Goal: Task Accomplishment & Management: Manage account settings

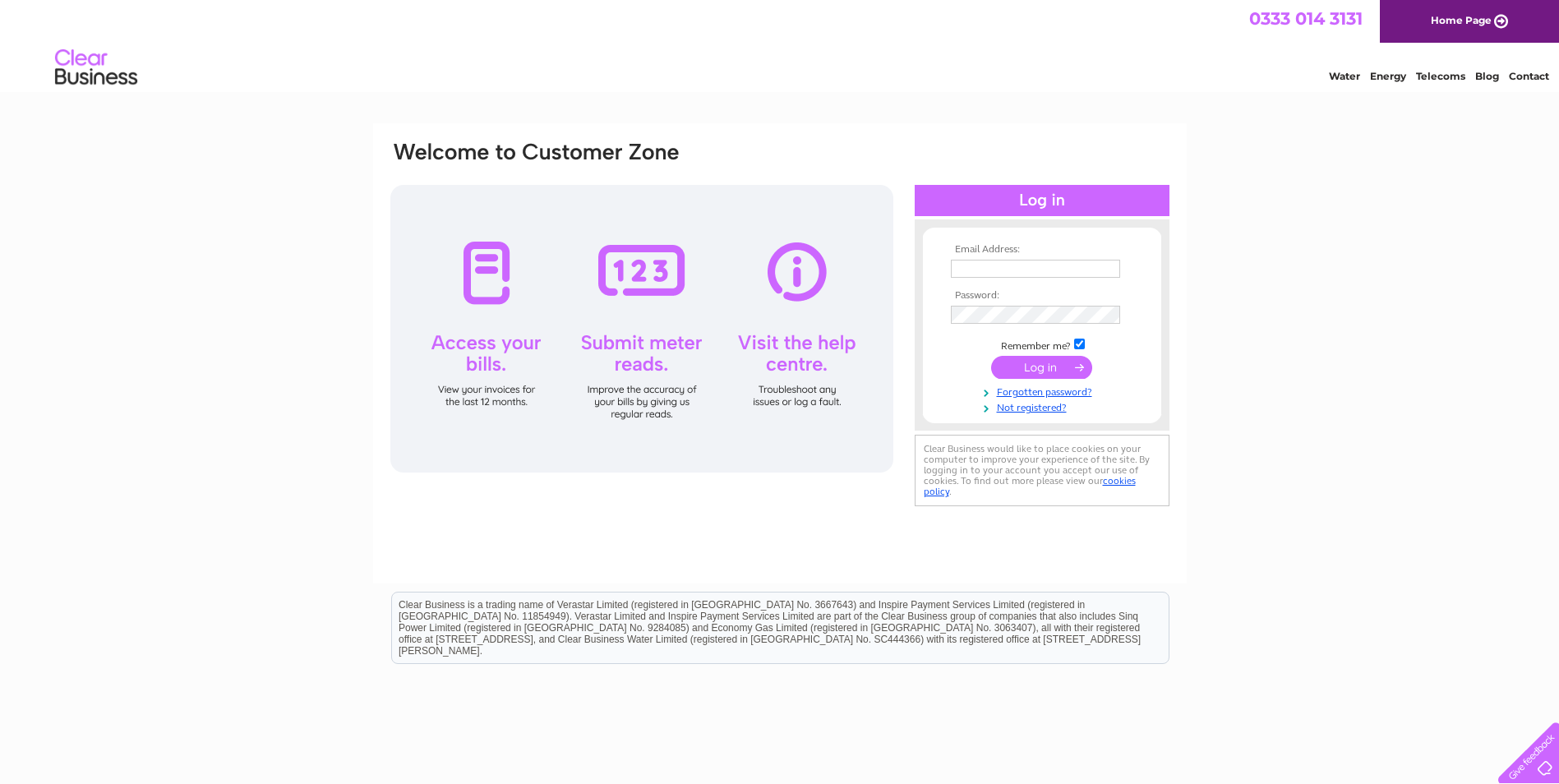
drag, startPoint x: 0, startPoint y: 0, endPoint x: 994, endPoint y: 259, distance: 1027.2
click at [994, 259] on input "text" at bounding box center [1036, 269] width 170 height 18
type input "[EMAIL_ADDRESS][DOMAIN_NAME]"
click at [1065, 370] on input "submit" at bounding box center [1042, 367] width 101 height 23
click at [1034, 304] on td at bounding box center [1042, 314] width 191 height 26
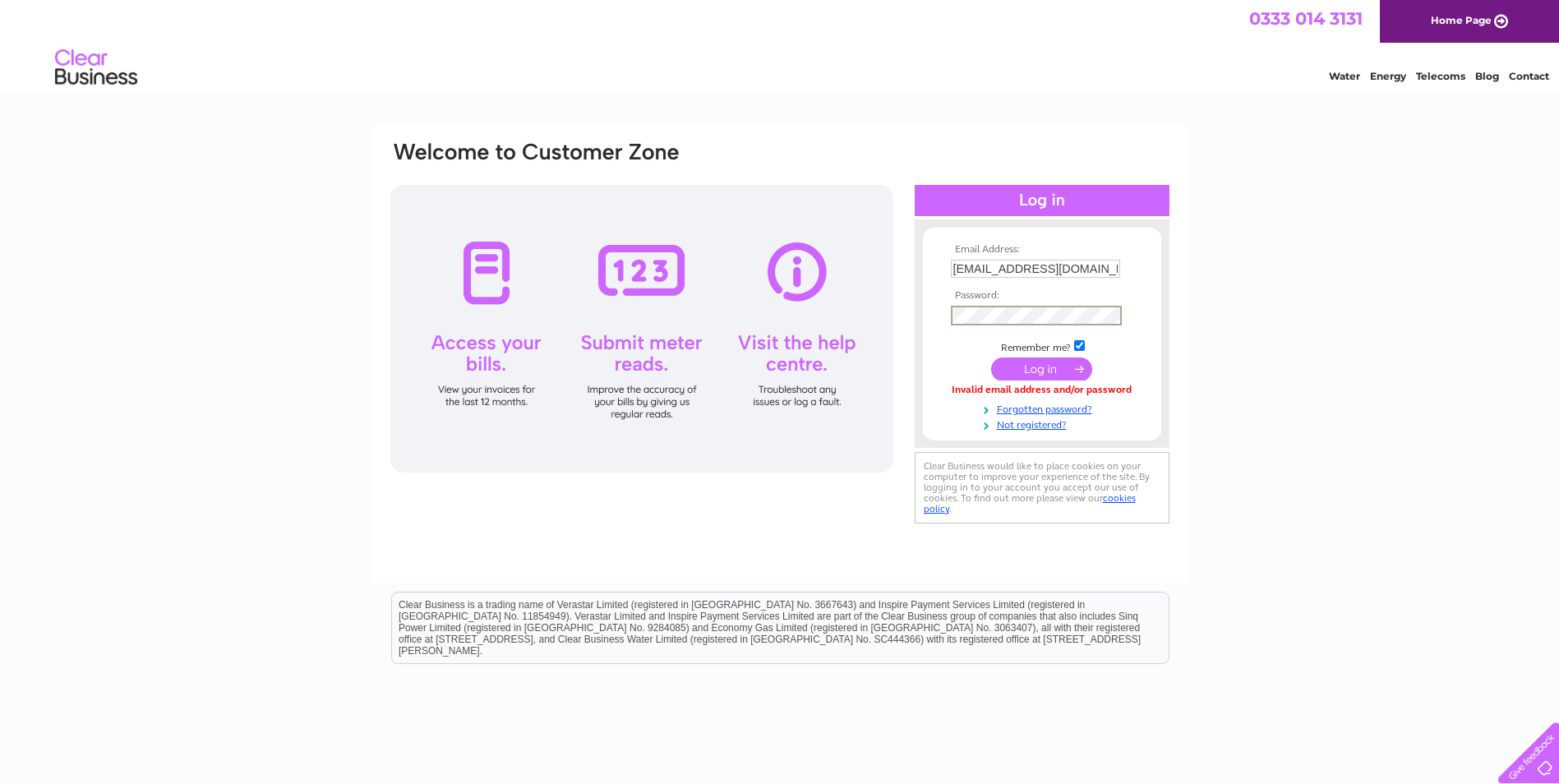
click at [1046, 368] on input "submit" at bounding box center [1042, 368] width 101 height 23
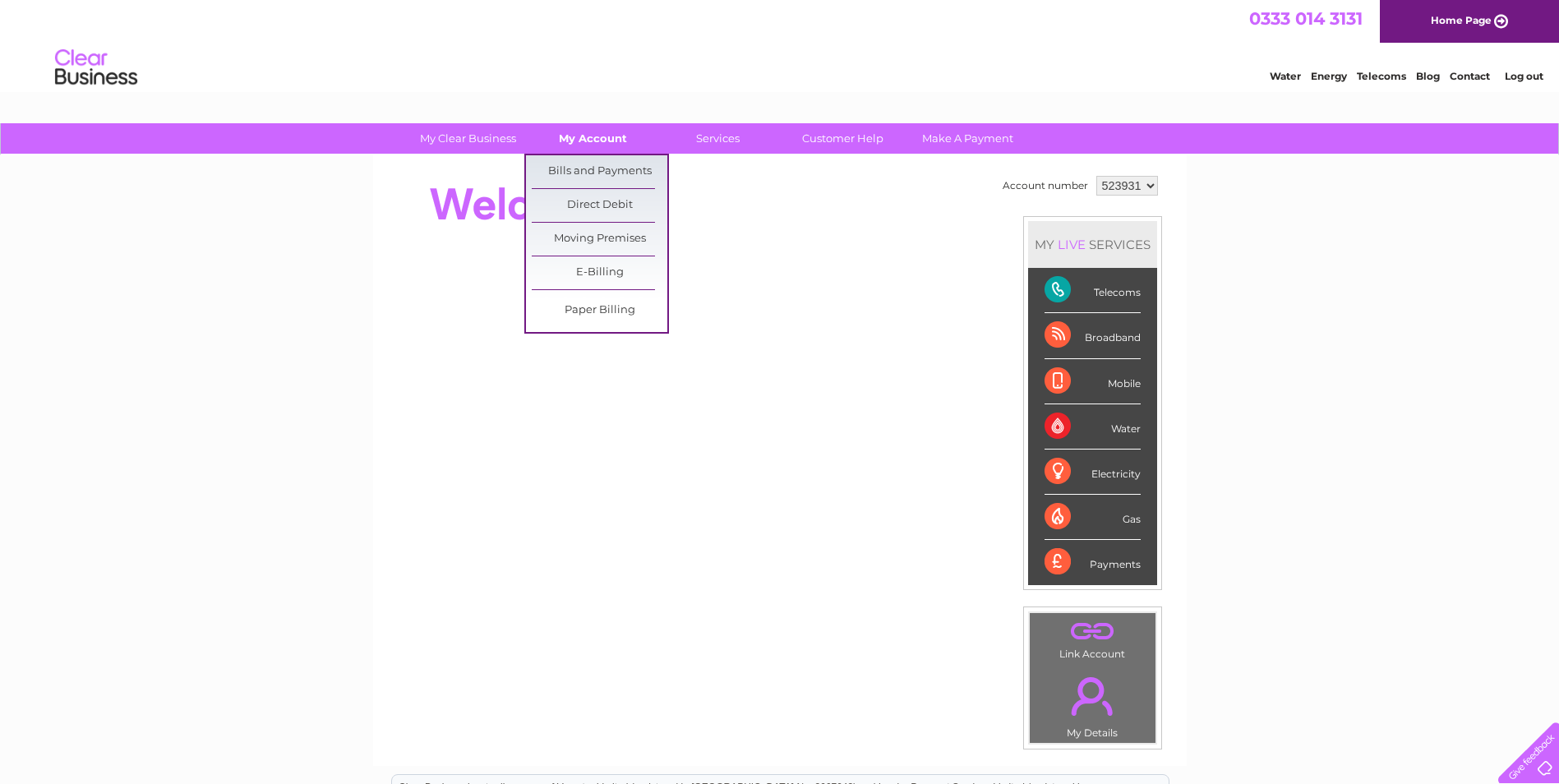
click at [604, 132] on link "My Account" at bounding box center [594, 139] width 136 height 30
click at [618, 173] on link "Bills and Payments" at bounding box center [599, 171] width 136 height 33
click at [625, 165] on link "Bills and Payments" at bounding box center [599, 171] width 136 height 33
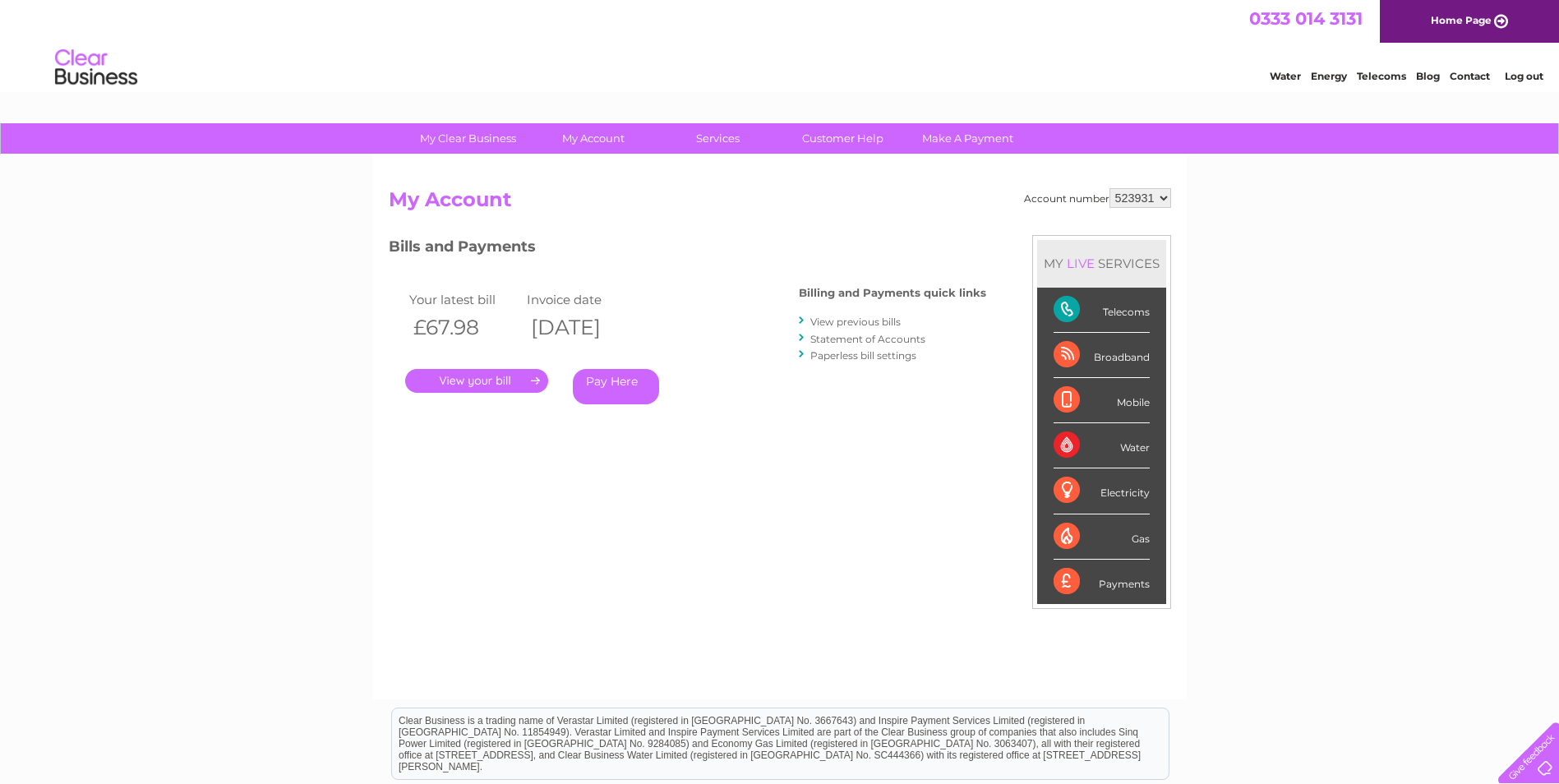
click at [505, 380] on link "." at bounding box center [477, 381] width 143 height 24
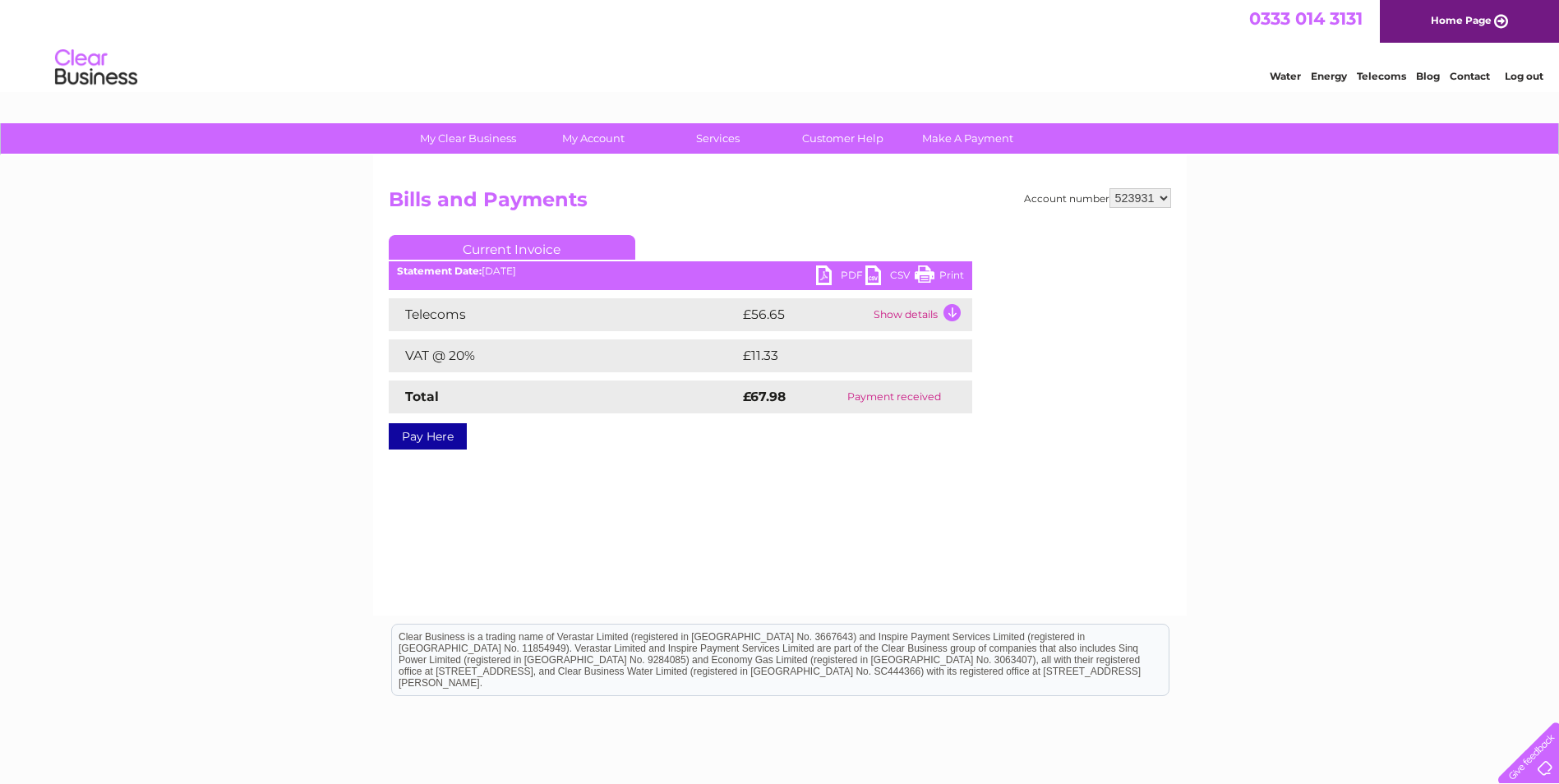
click at [875, 272] on link "CSV" at bounding box center [890, 277] width 50 height 24
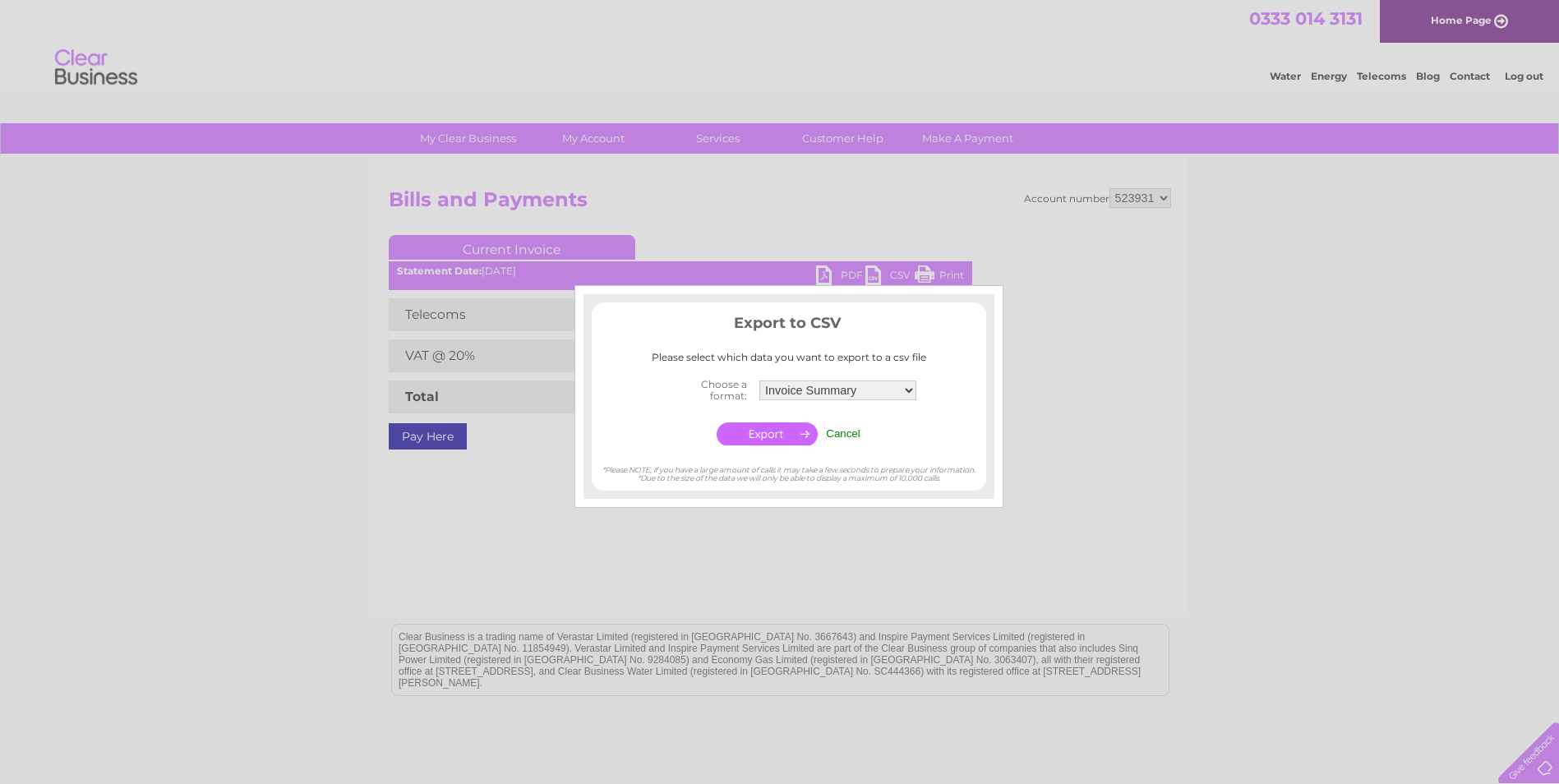
click at [908, 389] on select "Invoice Summary Telecoms Call Summary Service Charge Summary" at bounding box center [838, 389] width 157 height 19
click at [908, 389] on select "Invoice Summary Telecoms Call Summary Service Charge Summary" at bounding box center [838, 389] width 159 height 21
click at [827, 268] on div at bounding box center [779, 392] width 1559 height 784
click at [829, 267] on div at bounding box center [779, 392] width 1559 height 784
click at [849, 433] on input "Cancel" at bounding box center [843, 433] width 34 height 13
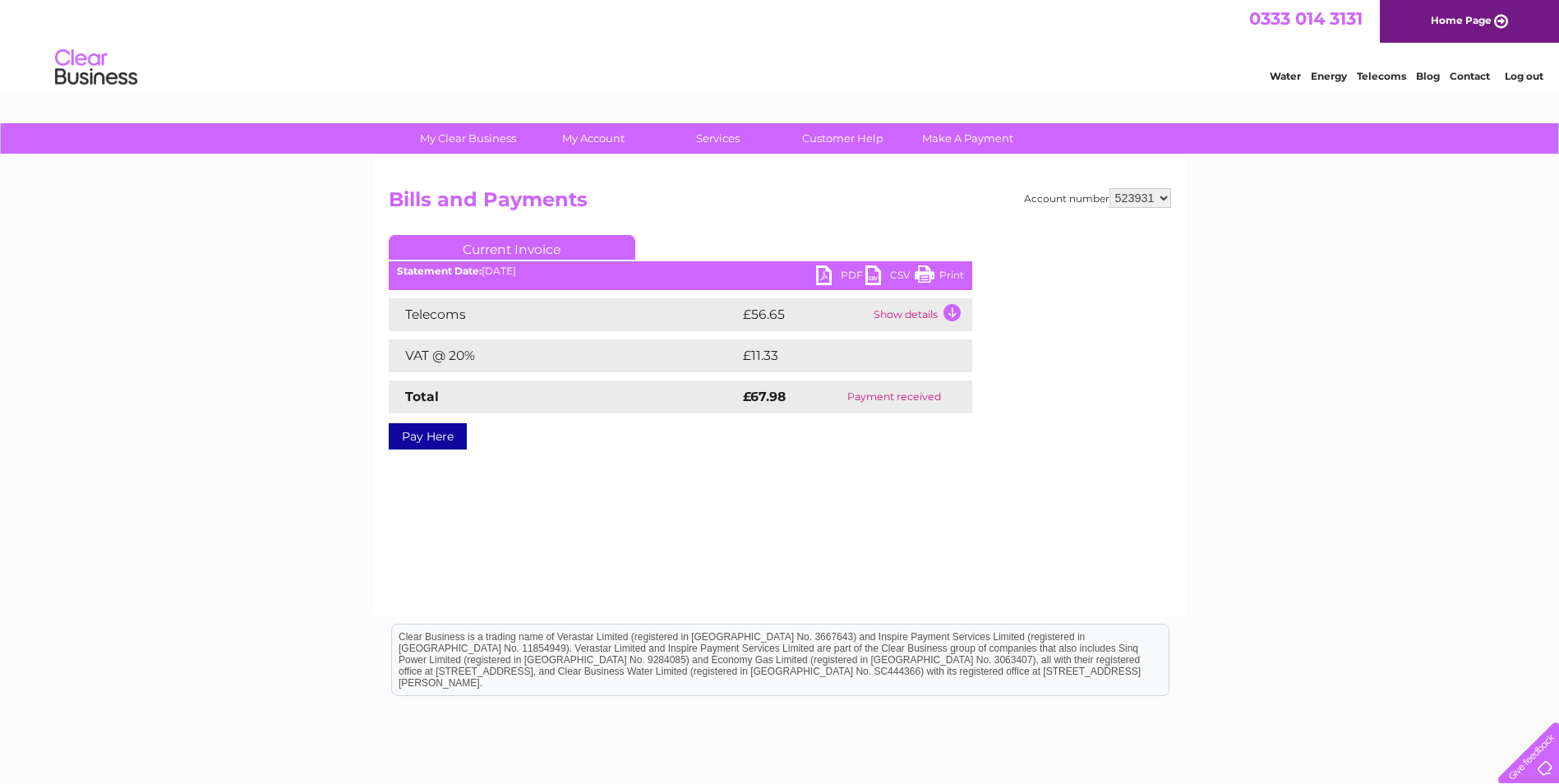
click at [832, 280] on link "PDF" at bounding box center [840, 277] width 50 height 24
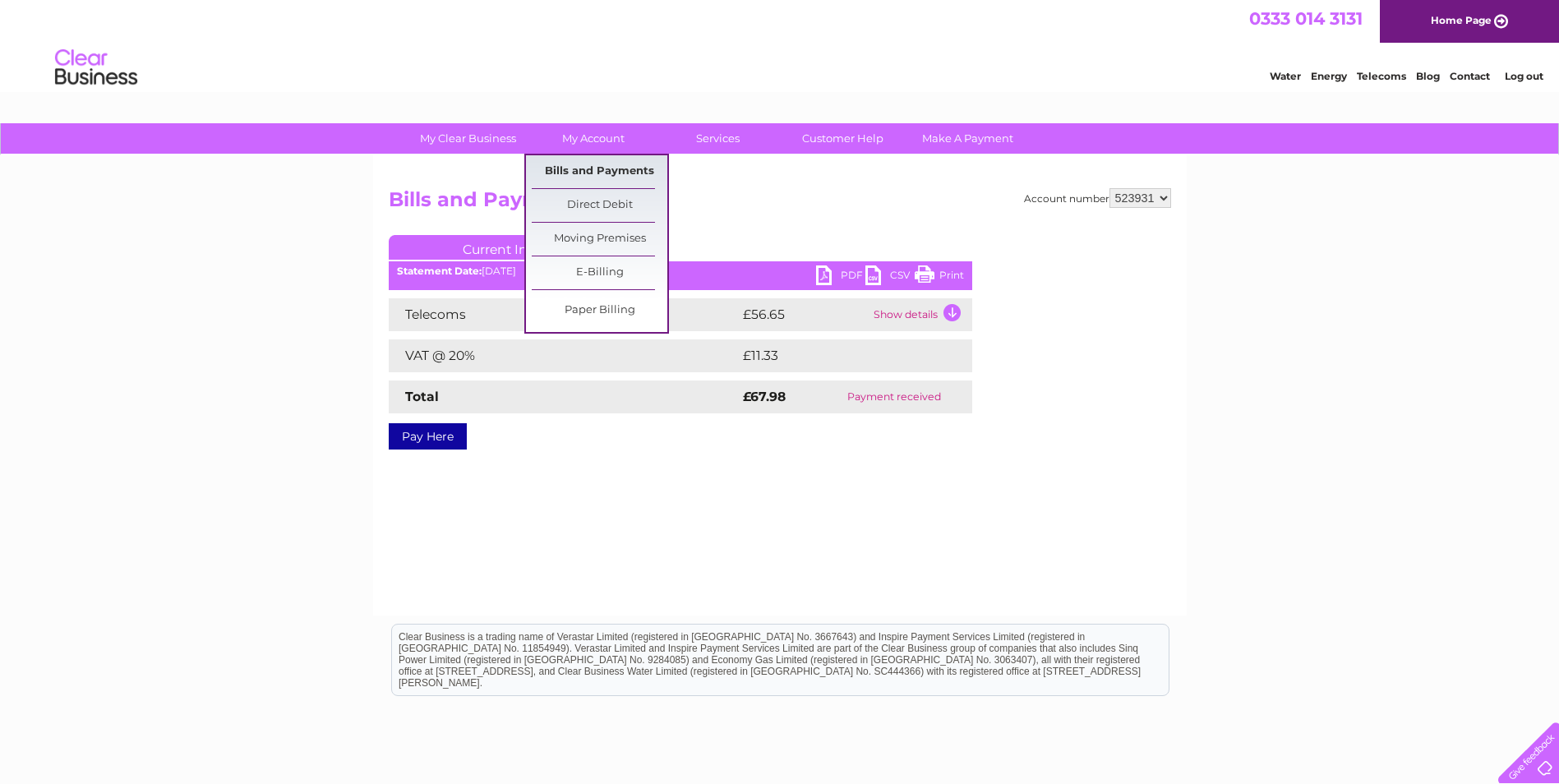
click at [578, 169] on link "Bills and Payments" at bounding box center [599, 171] width 136 height 33
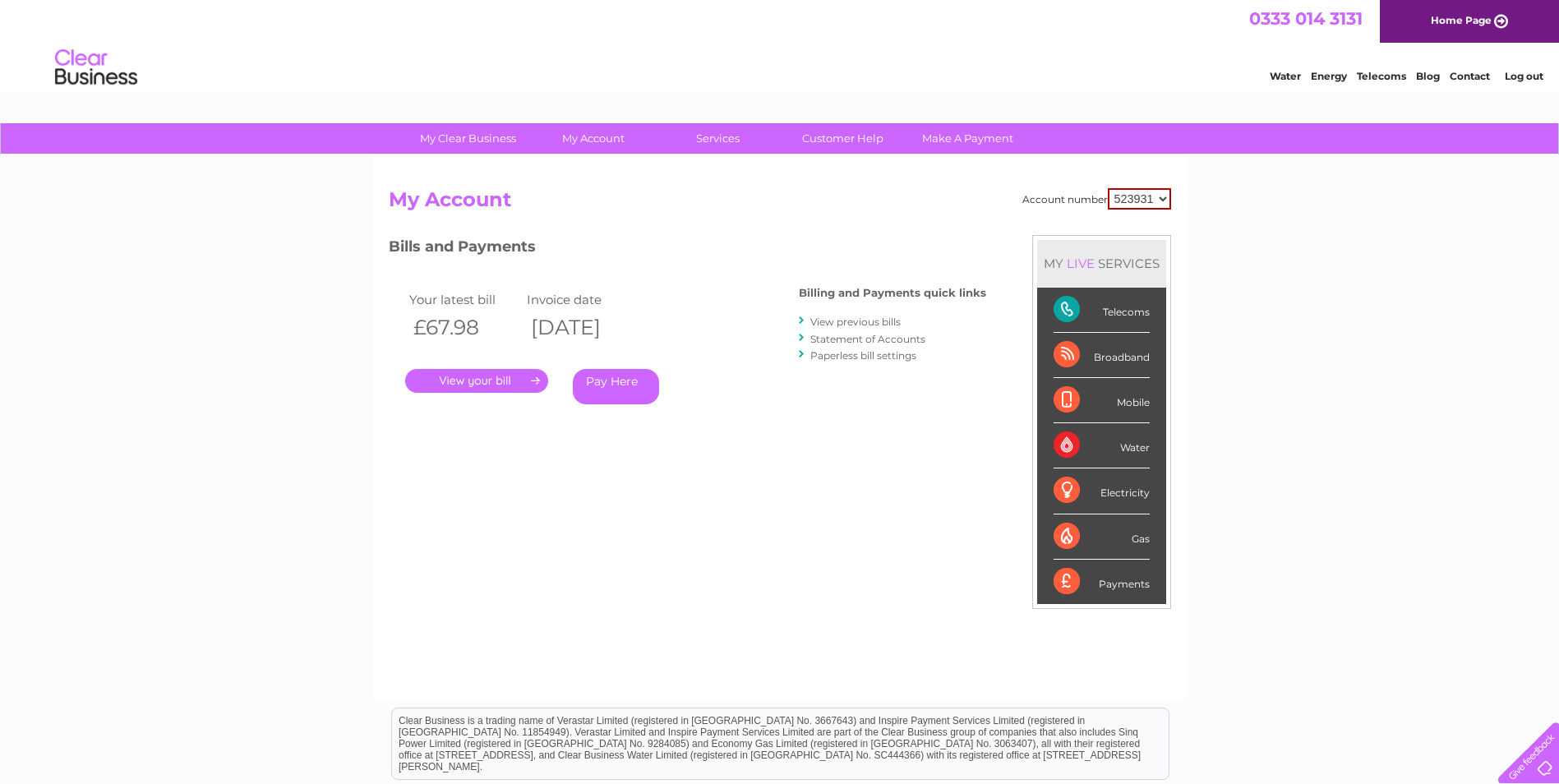
click at [869, 338] on link "Statement of Accounts" at bounding box center [867, 338] width 115 height 13
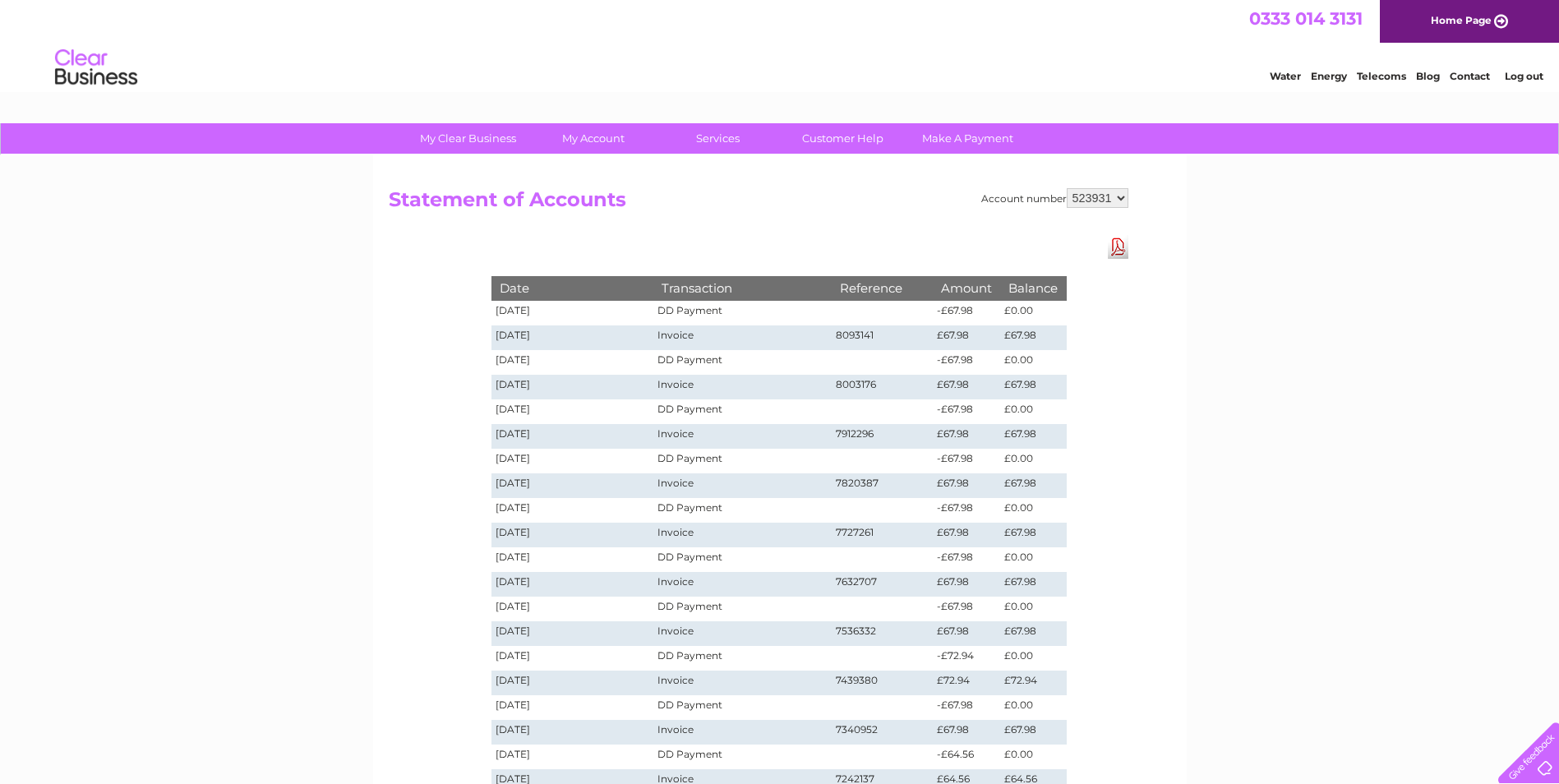
click at [526, 436] on td "09/07/2025" at bounding box center [573, 436] width 163 height 24
click at [957, 442] on td "£67.98" at bounding box center [966, 436] width 67 height 24
click at [681, 438] on td "Invoice" at bounding box center [741, 436] width 177 height 24
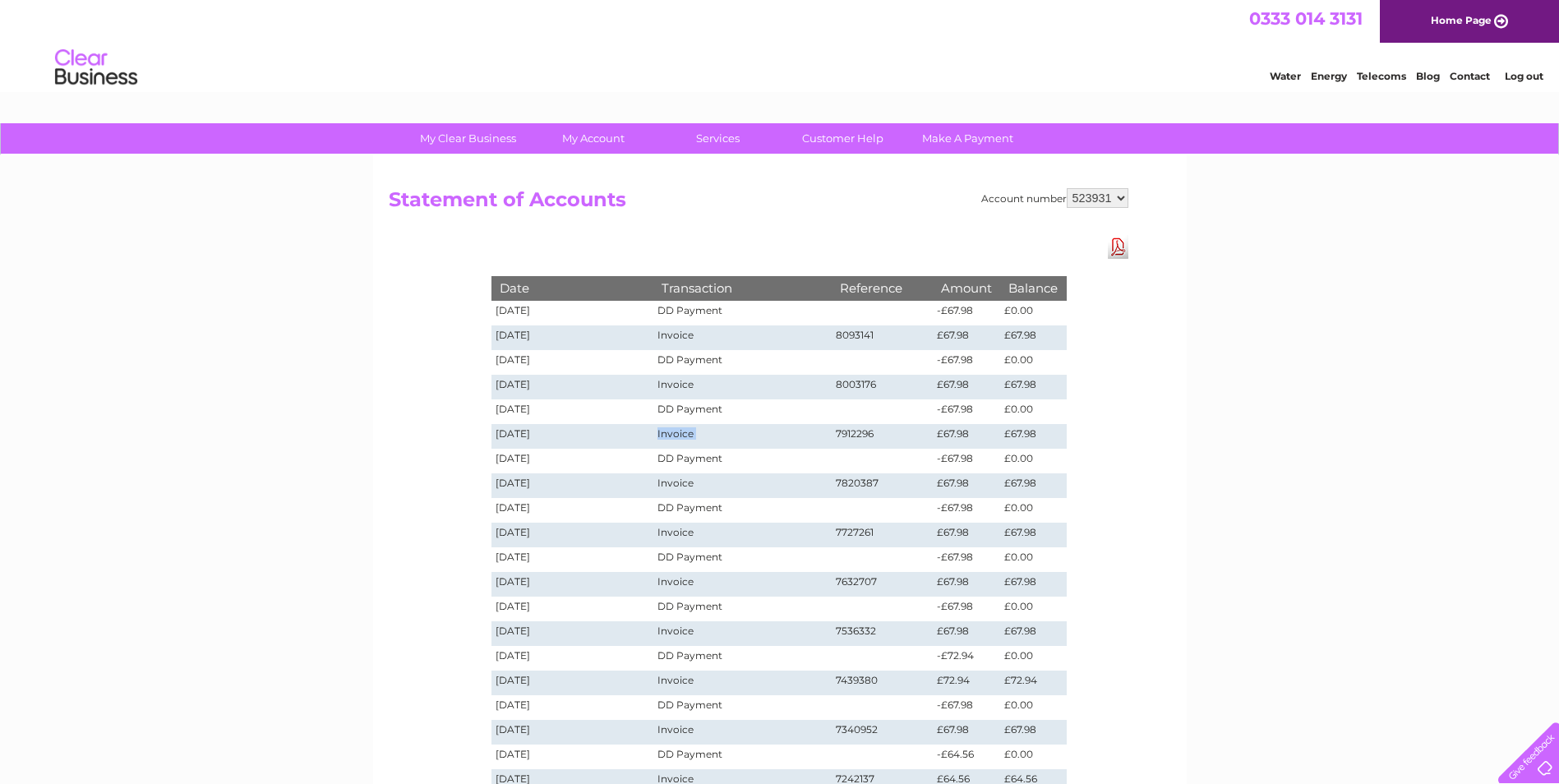
click at [681, 438] on td "Invoice" at bounding box center [741, 436] width 177 height 24
click at [518, 437] on td "09/07/2025" at bounding box center [573, 436] width 163 height 24
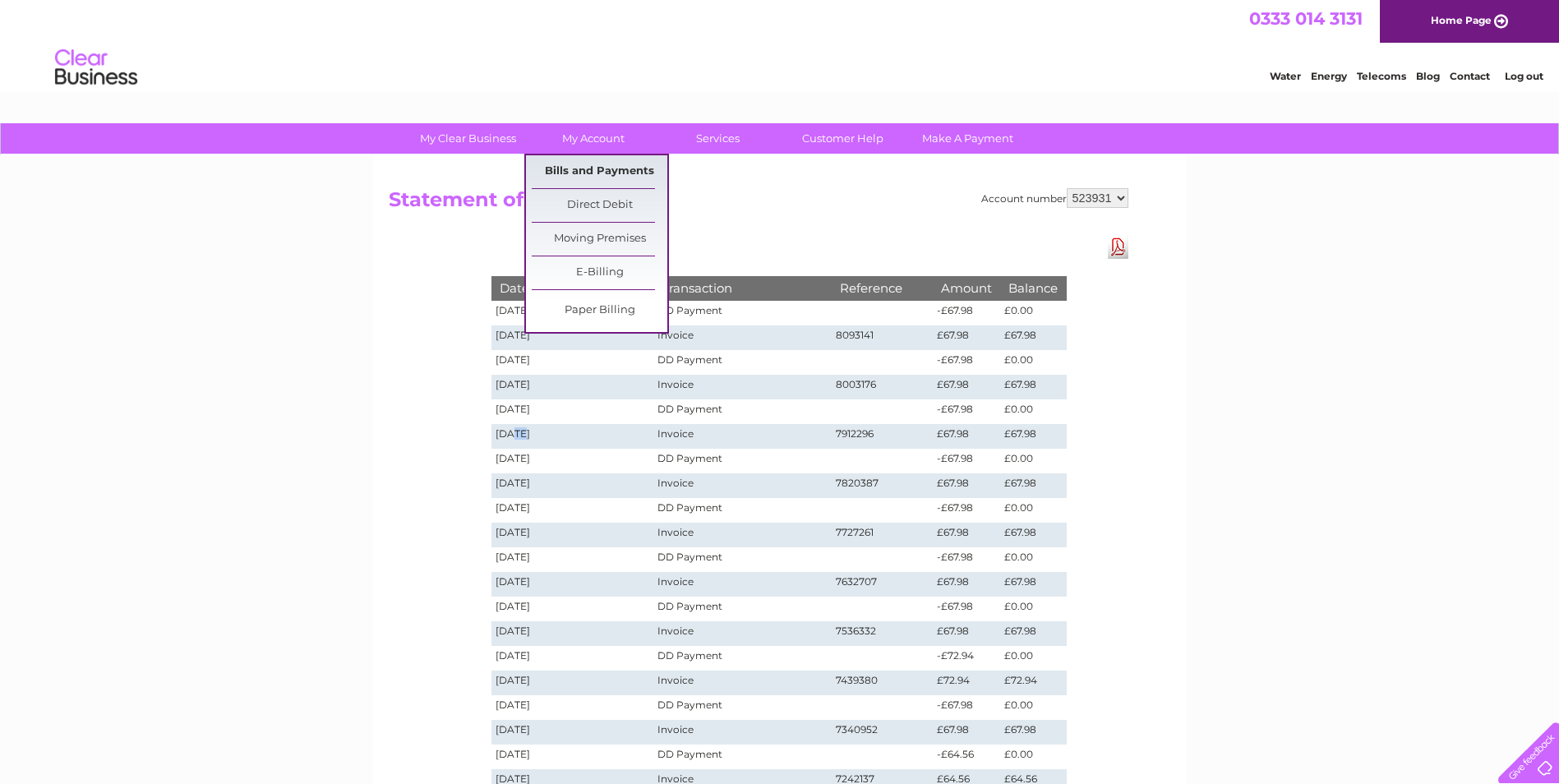
click at [604, 160] on link "Bills and Payments" at bounding box center [599, 171] width 136 height 33
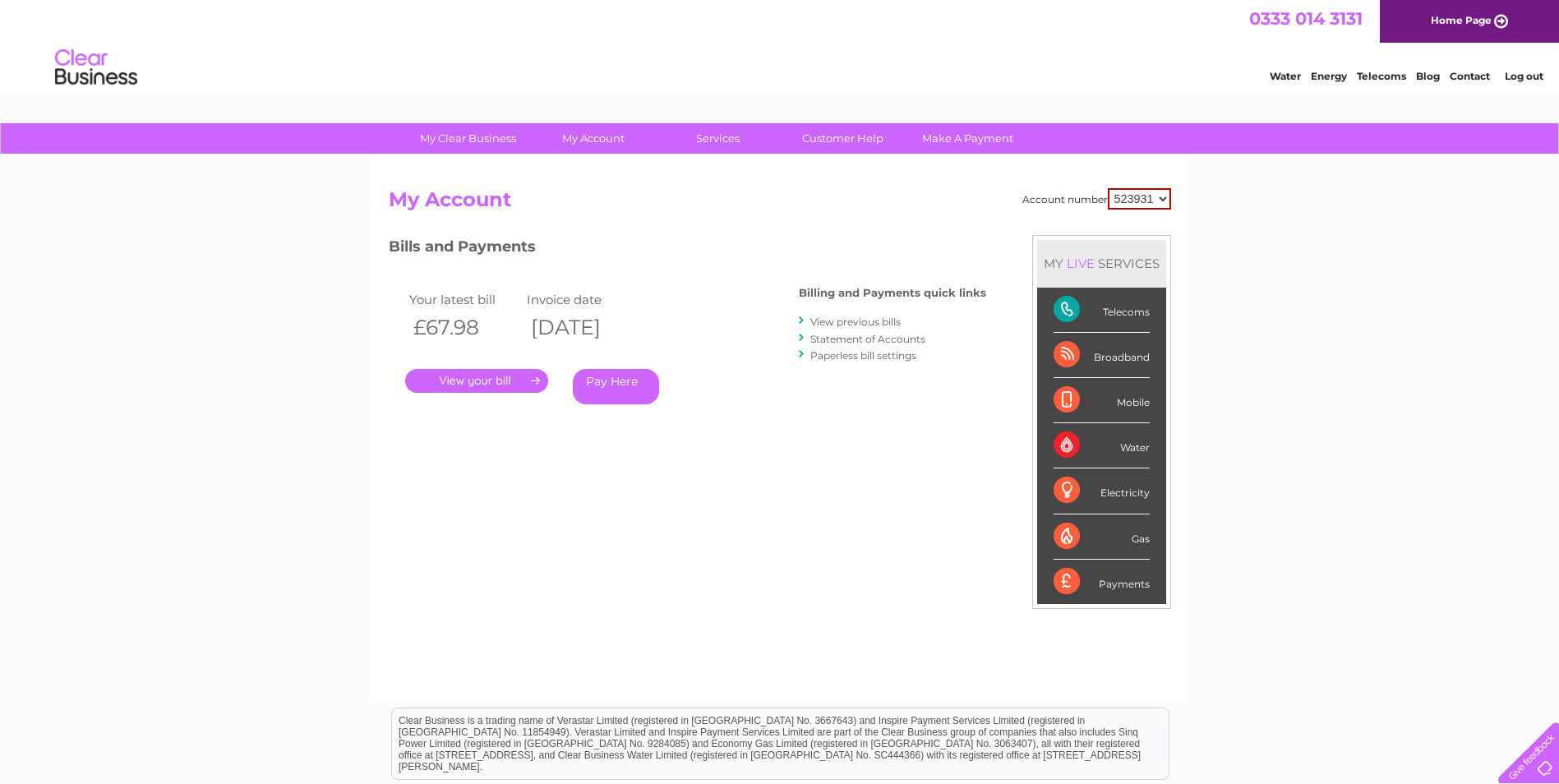
scroll to position [82, 0]
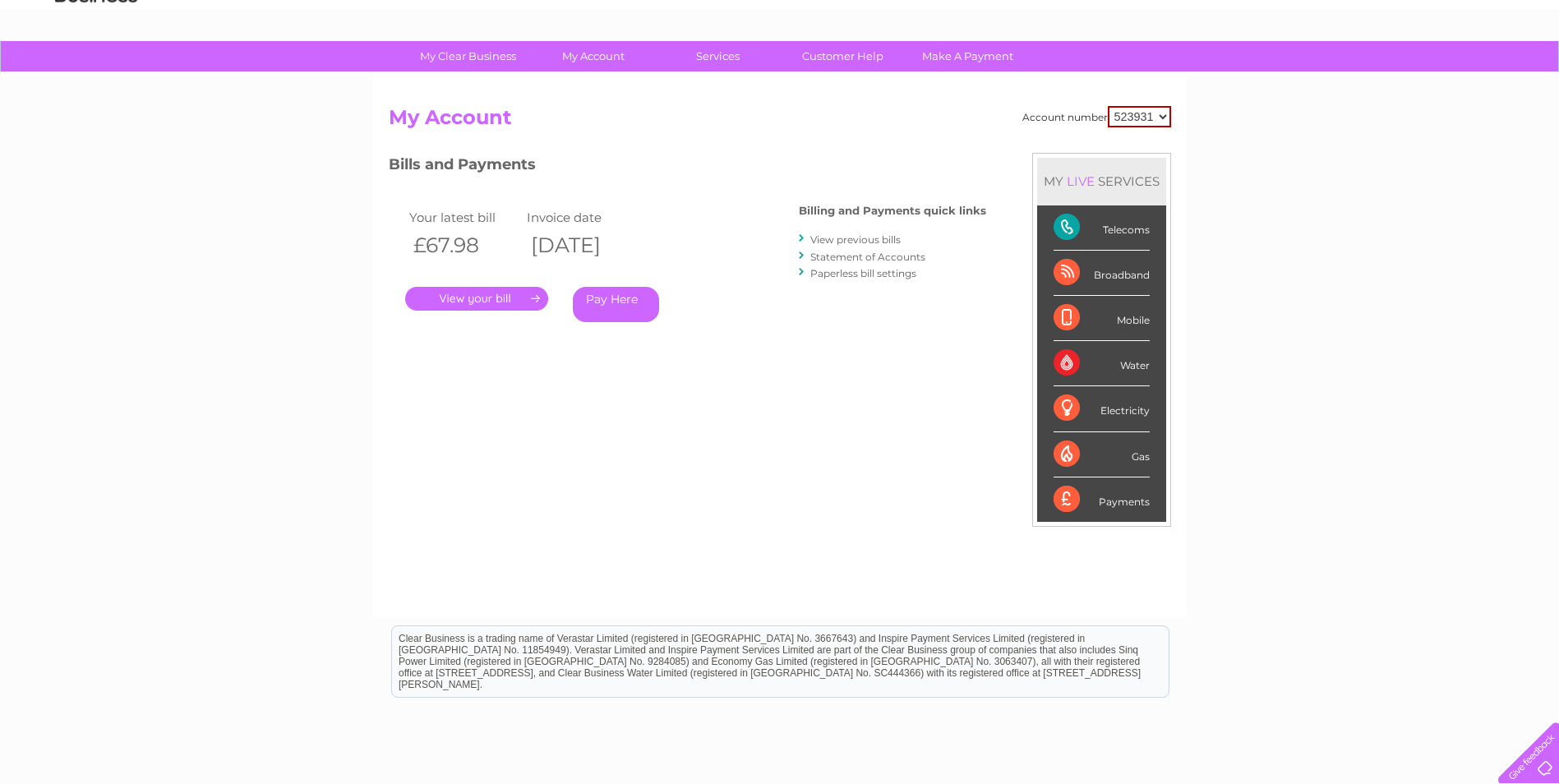
click at [887, 233] on li "View previous bills" at bounding box center [892, 239] width 187 height 17
click at [873, 236] on link "View previous bills" at bounding box center [855, 239] width 91 height 13
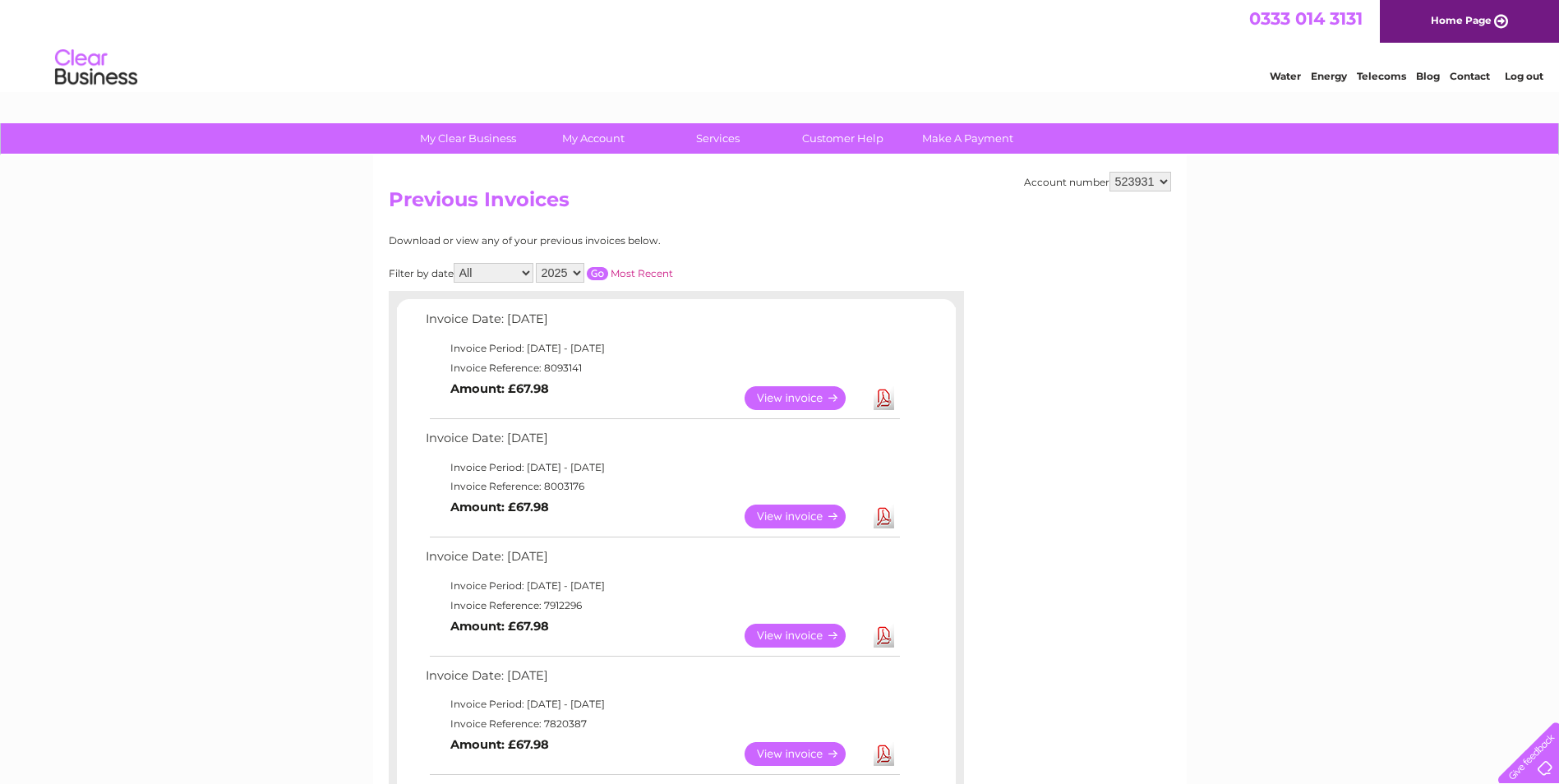
scroll to position [82, 0]
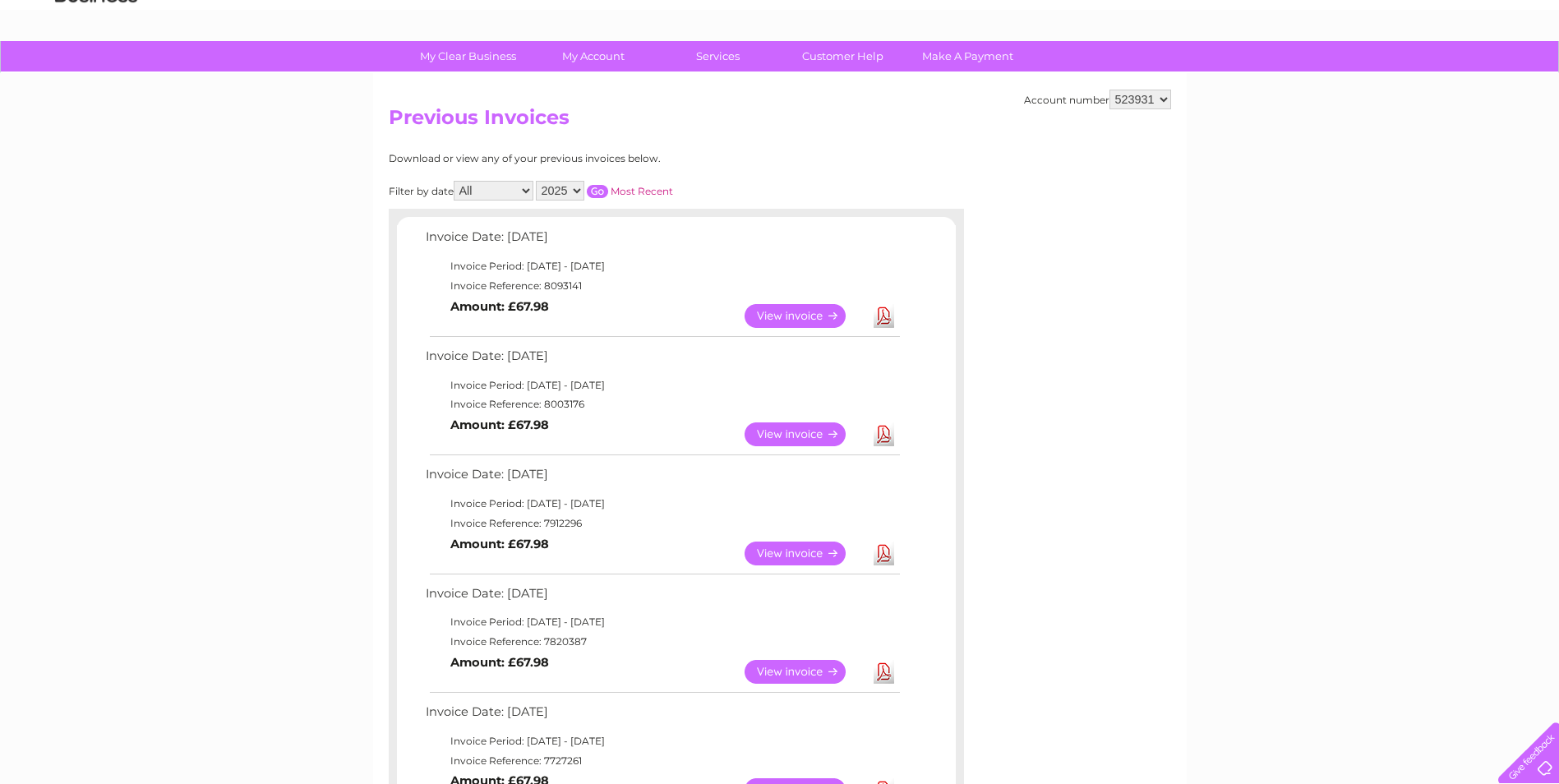
click at [817, 550] on link "View" at bounding box center [805, 553] width 121 height 24
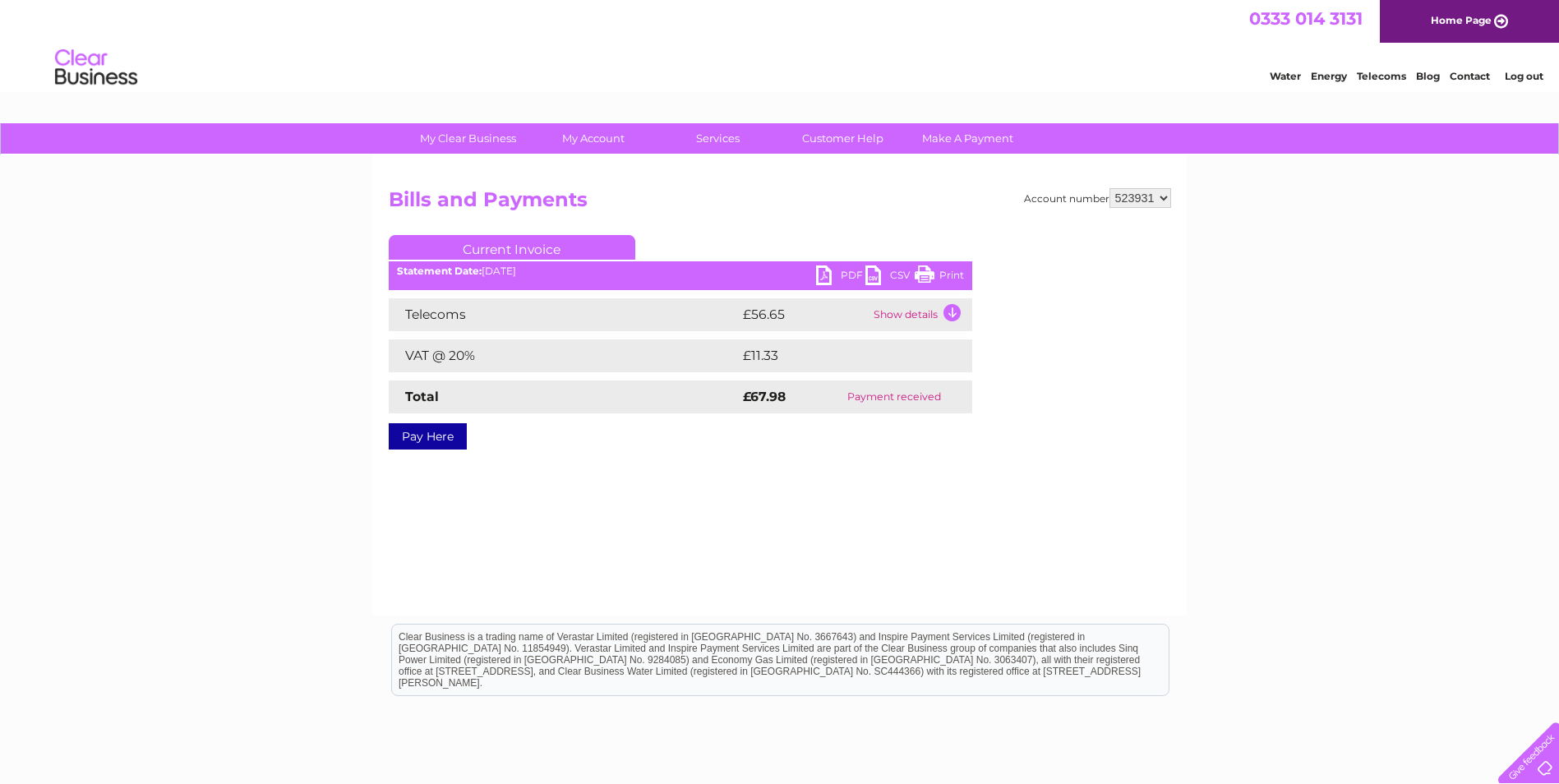
click at [827, 274] on link "PDF" at bounding box center [840, 277] width 50 height 24
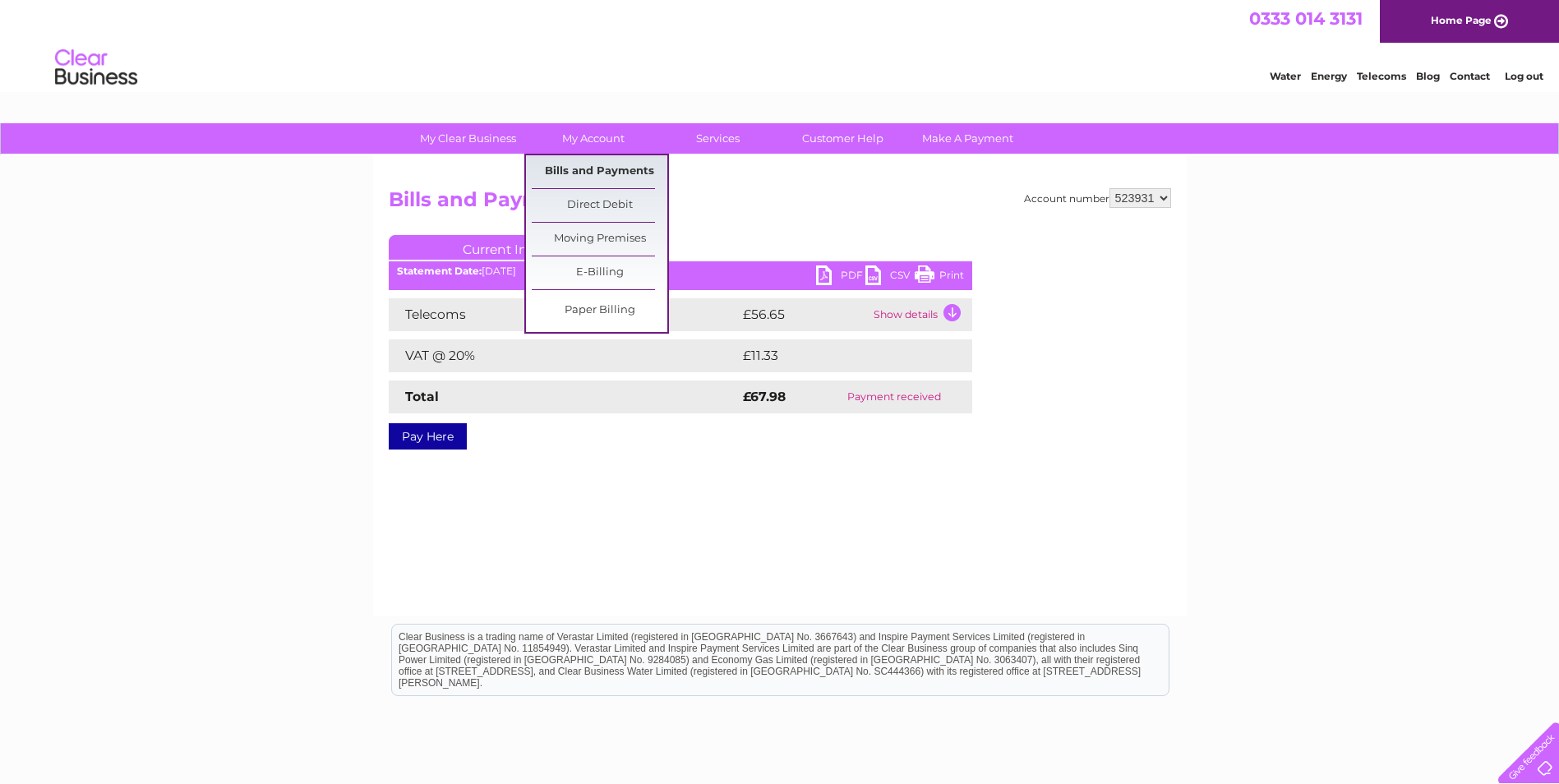
click at [586, 171] on link "Bills and Payments" at bounding box center [599, 171] width 136 height 33
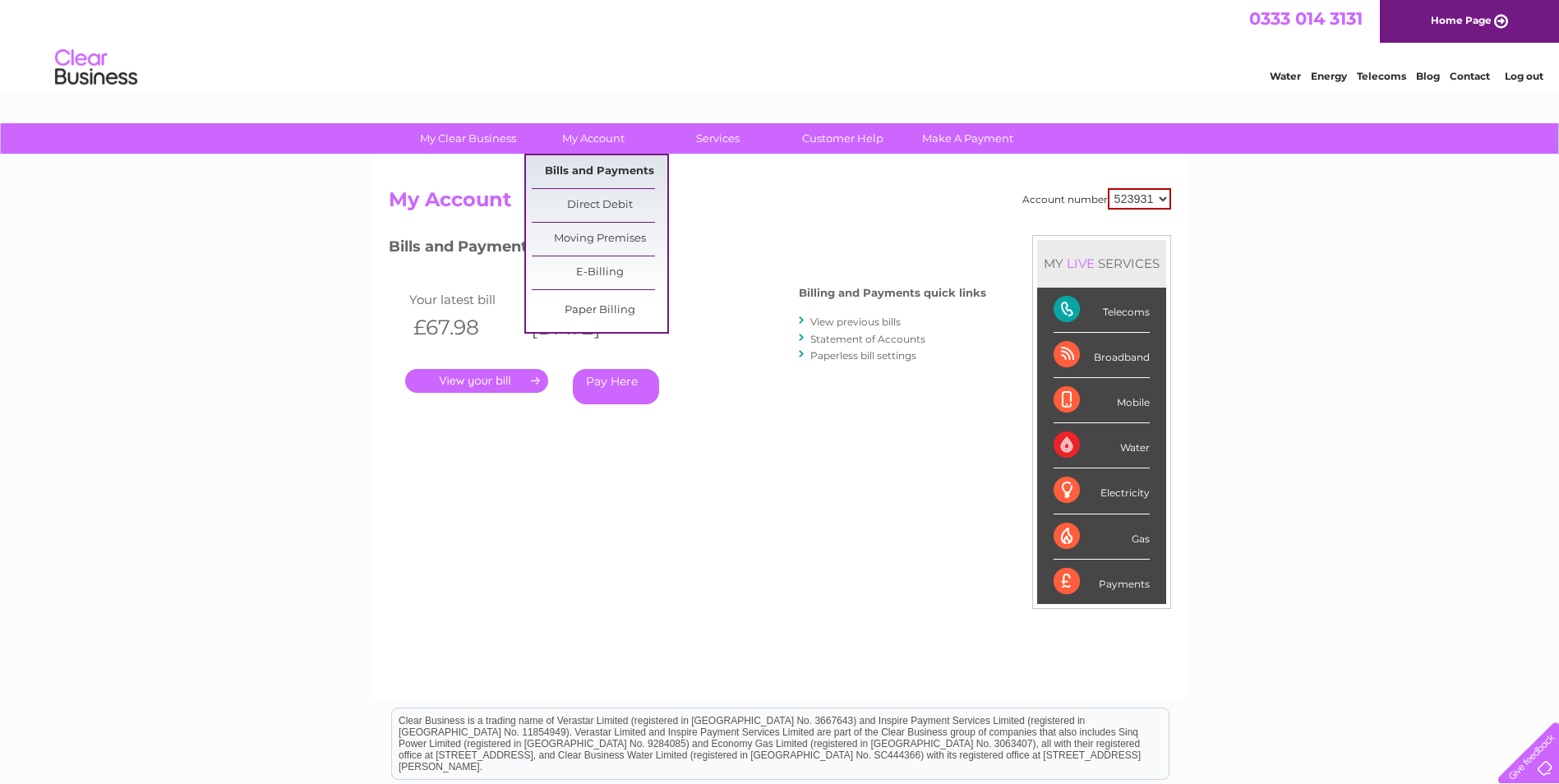
click at [594, 168] on link "Bills and Payments" at bounding box center [599, 171] width 136 height 33
click at [602, 165] on link "Bills and Payments" at bounding box center [599, 171] width 136 height 33
click at [594, 175] on link "Bills and Payments" at bounding box center [599, 171] width 136 height 33
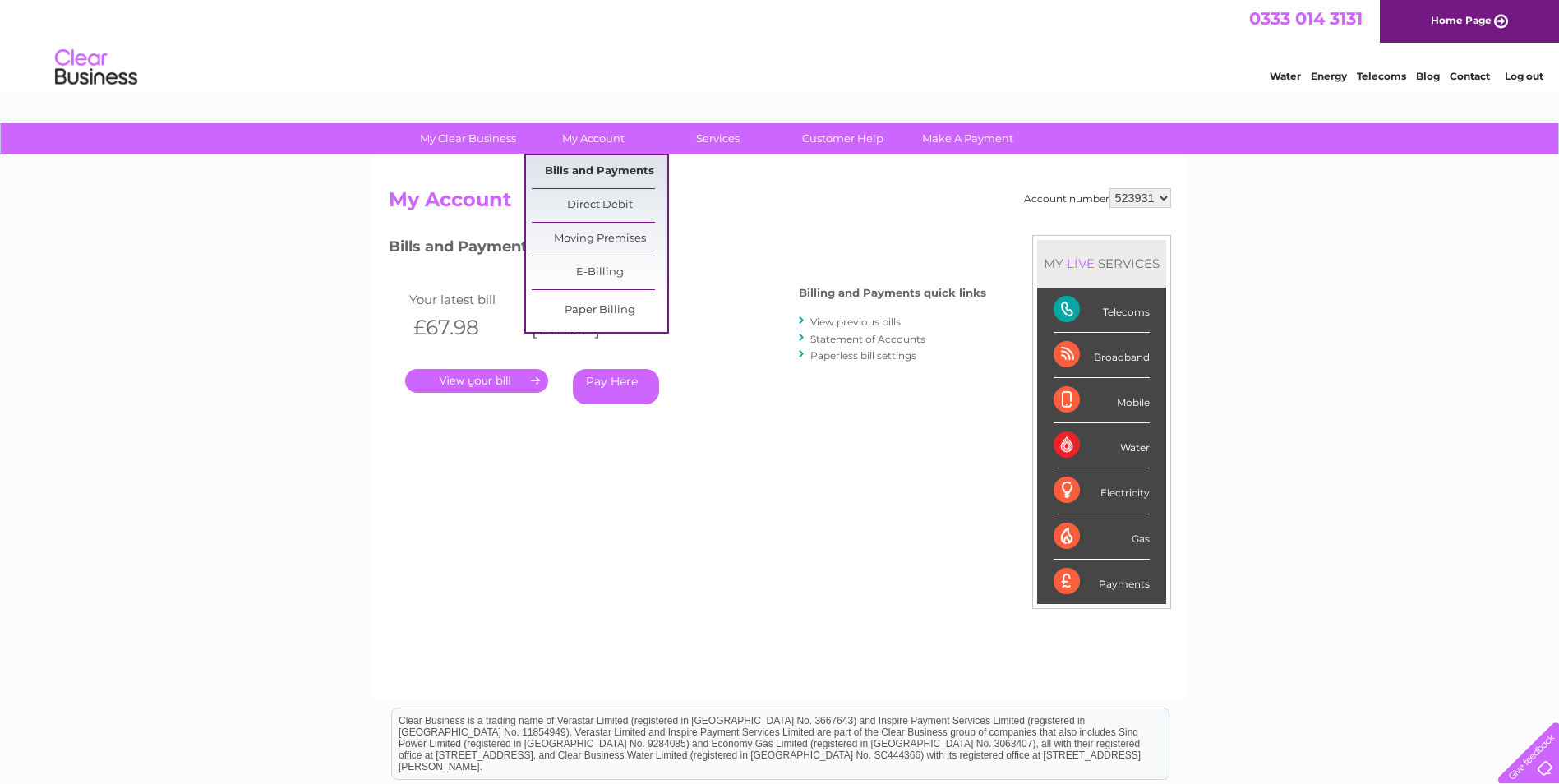
click at [608, 168] on link "Bills and Payments" at bounding box center [599, 171] width 136 height 33
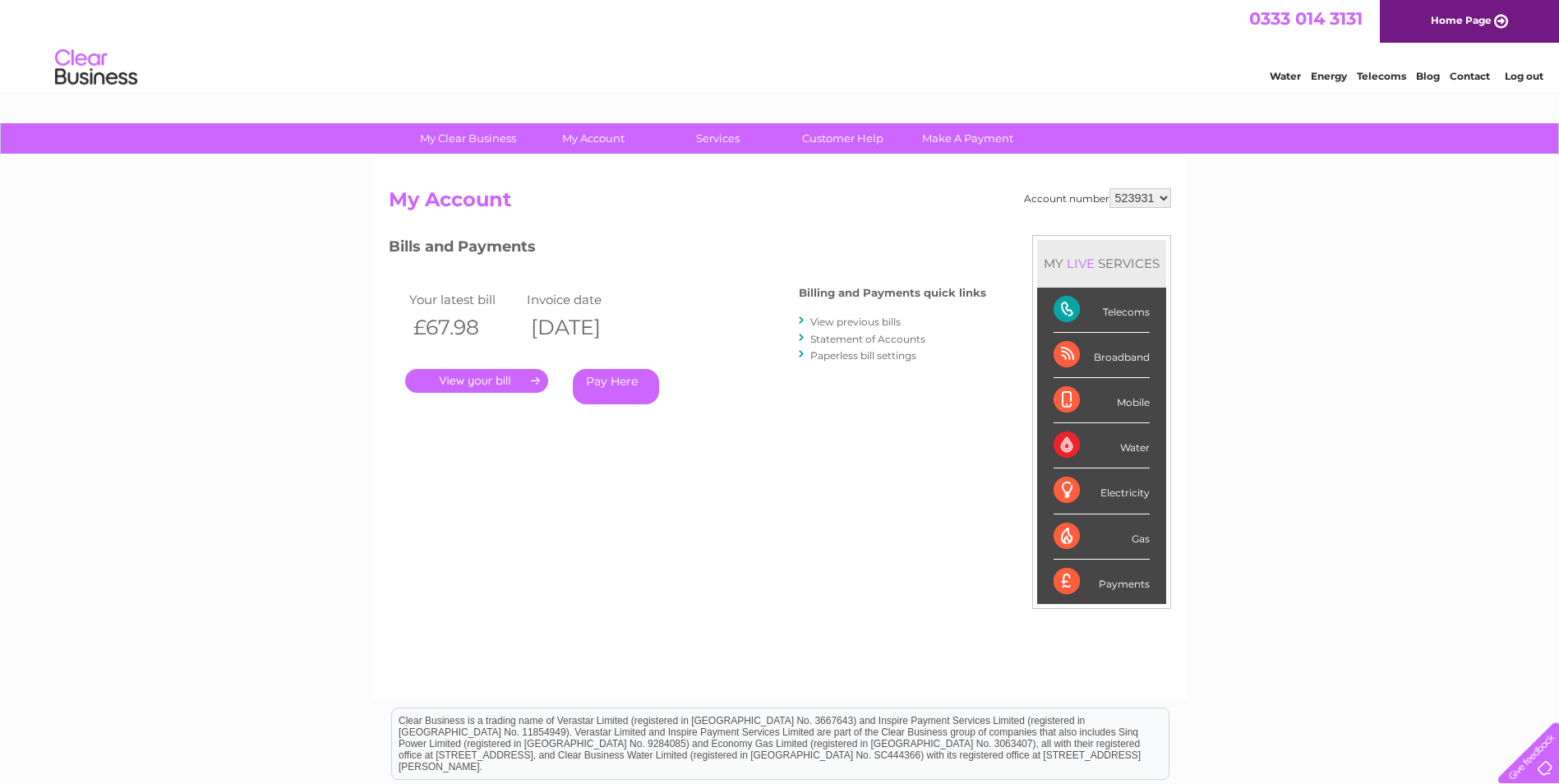
click at [495, 382] on link "." at bounding box center [477, 381] width 143 height 24
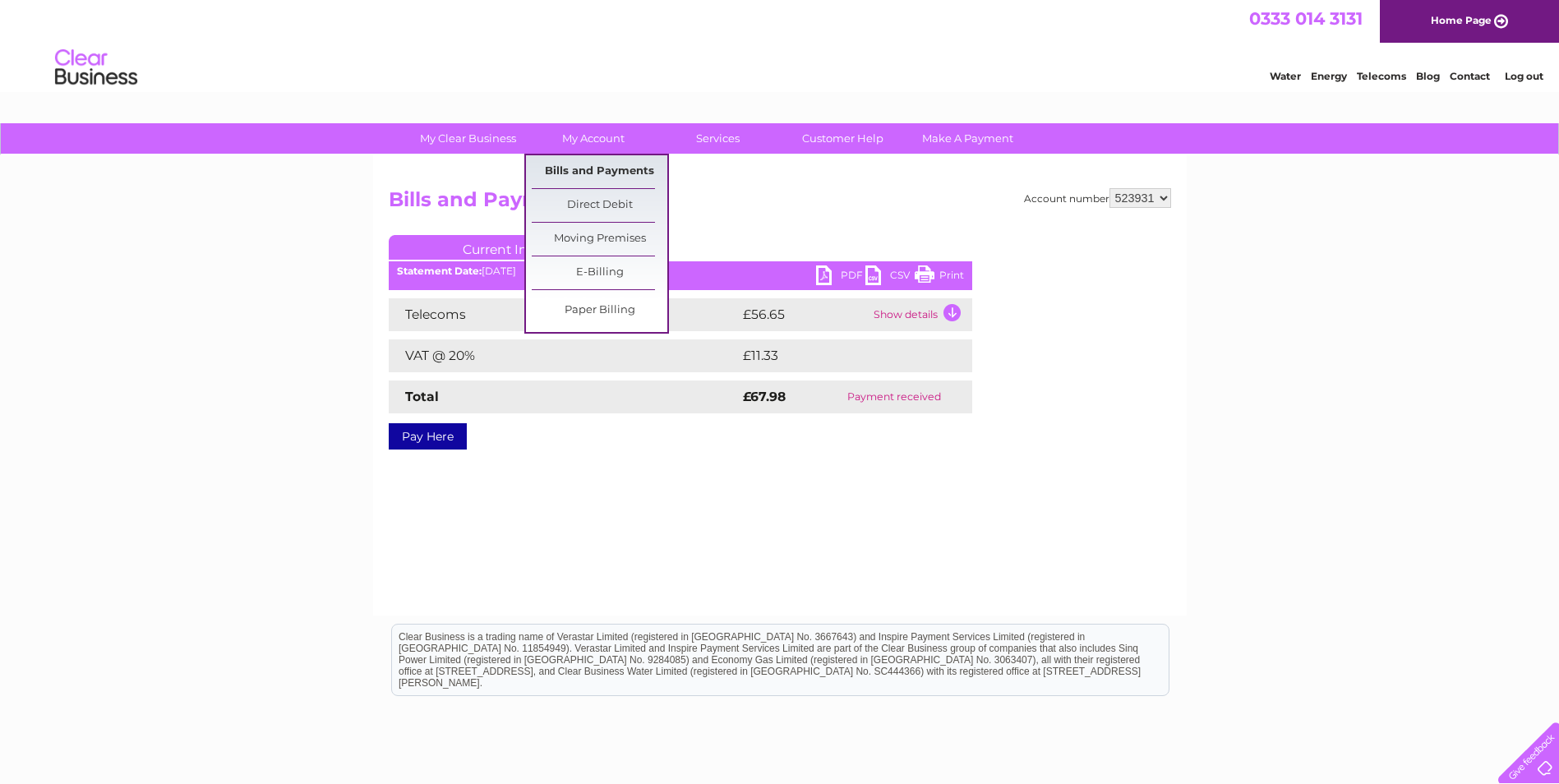
click at [593, 171] on link "Bills and Payments" at bounding box center [599, 171] width 136 height 33
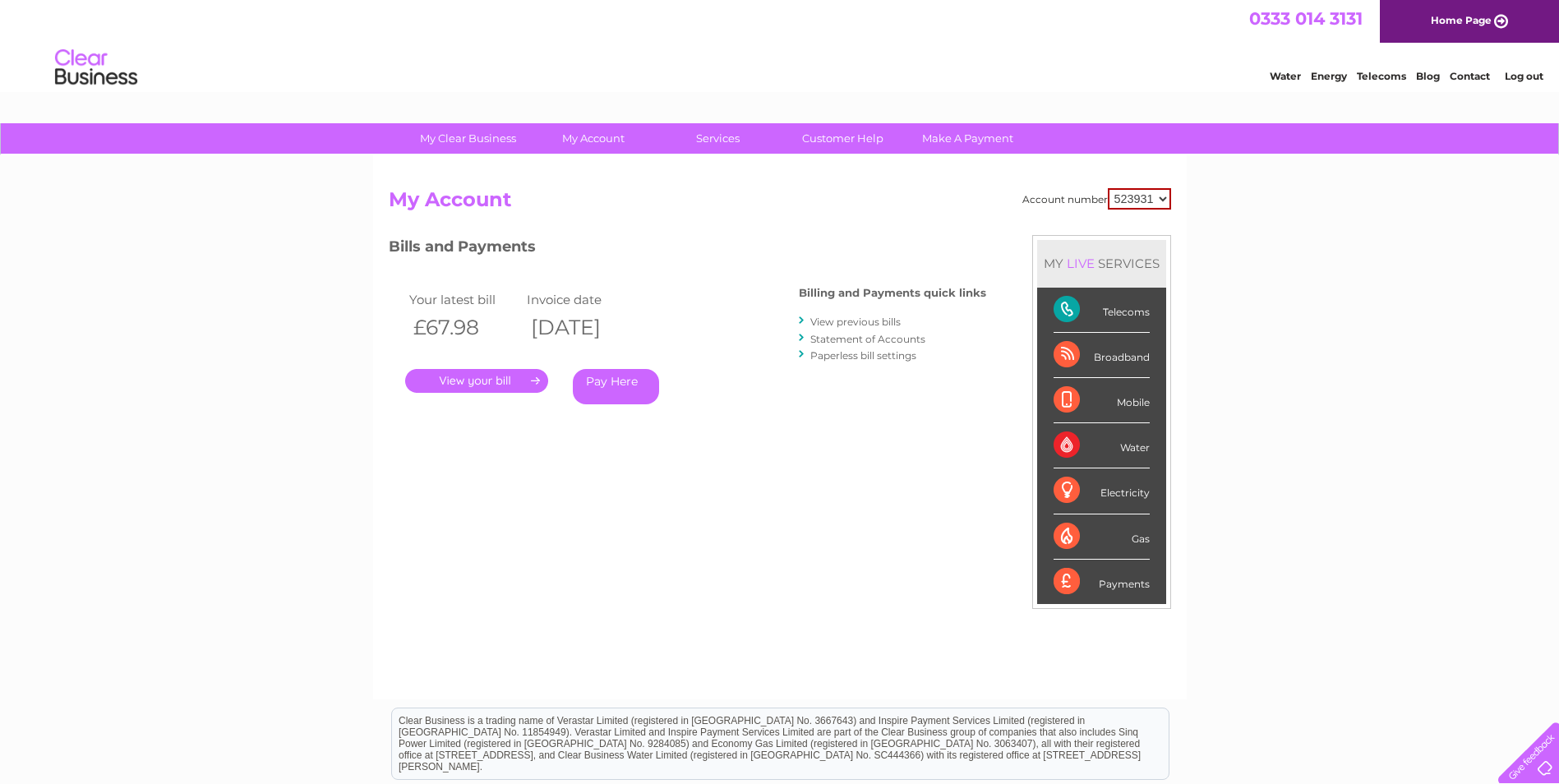
click at [882, 323] on link "View previous bills" at bounding box center [855, 321] width 91 height 13
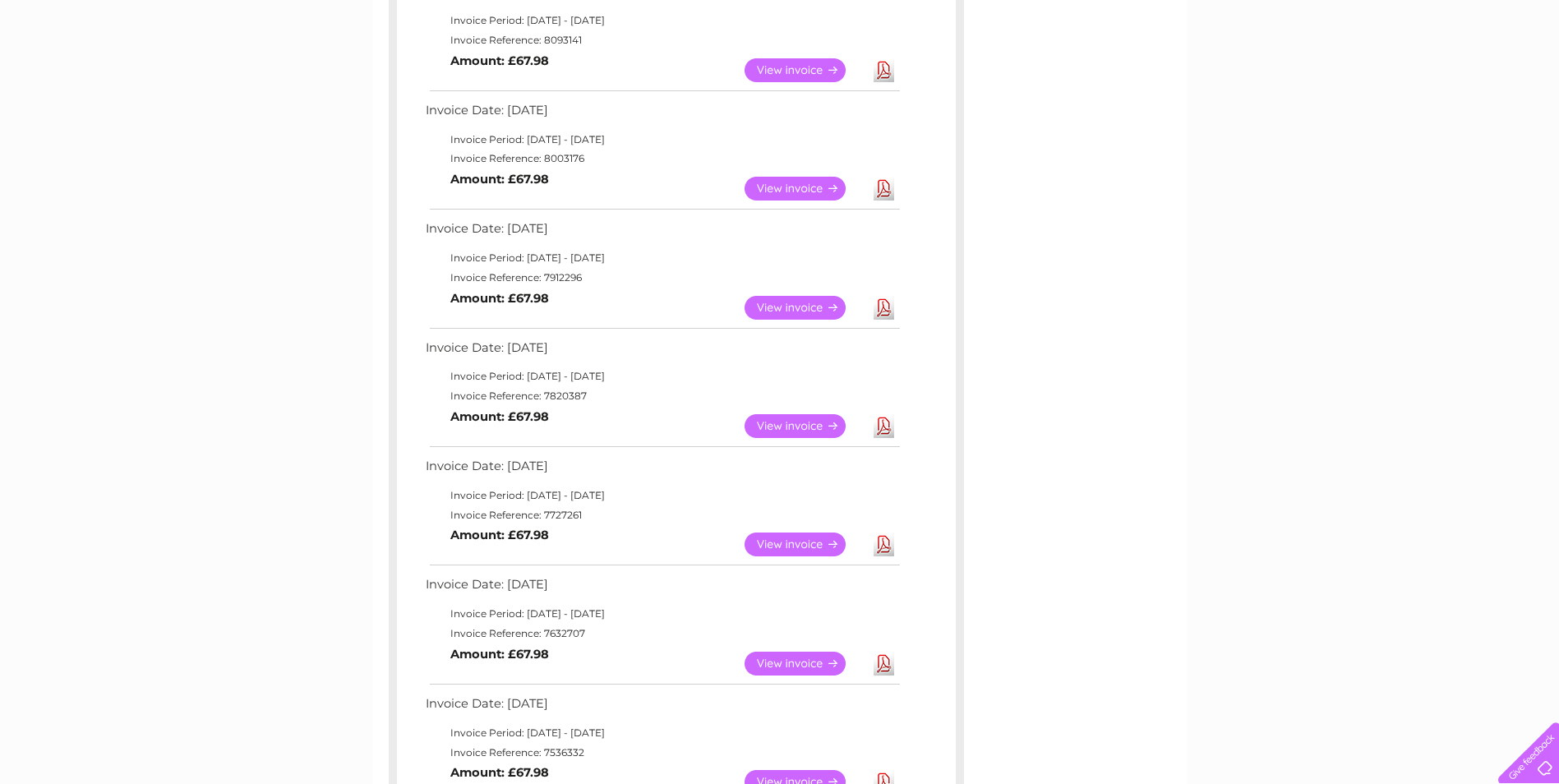
scroll to position [329, 0]
click at [797, 538] on link "View" at bounding box center [805, 543] width 121 height 24
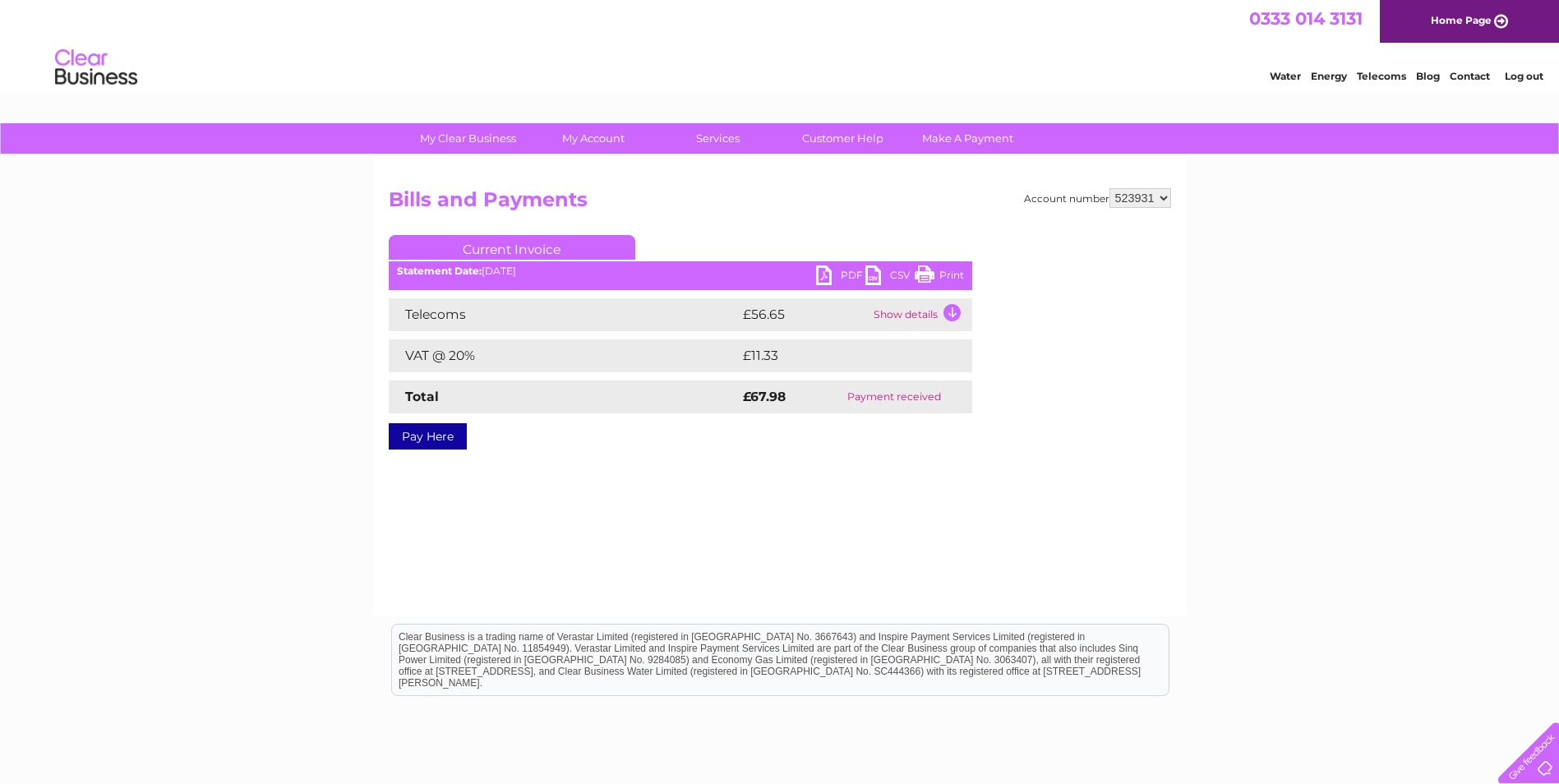
click at [819, 277] on link "PDF" at bounding box center [840, 277] width 50 height 24
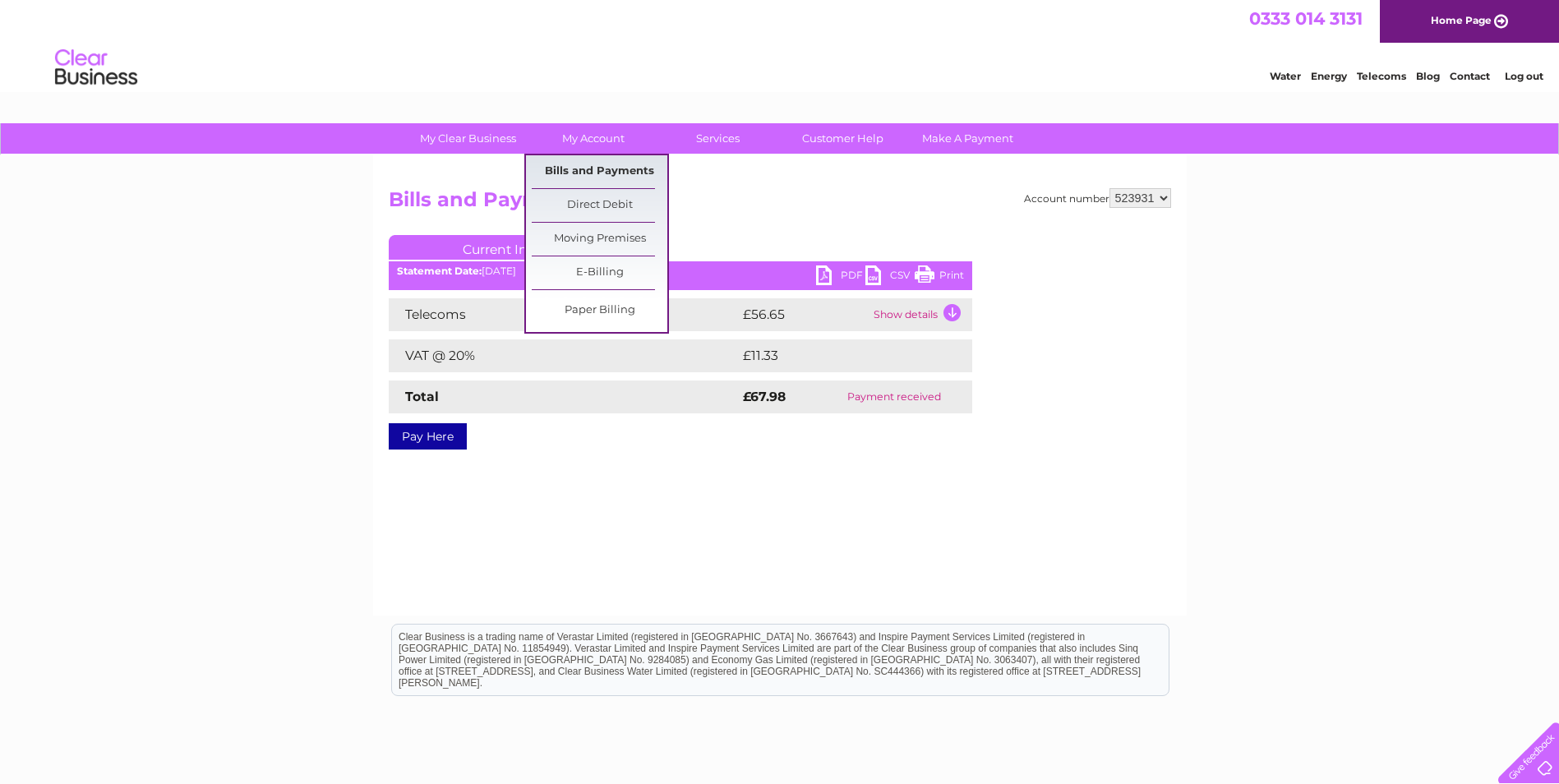
click at [591, 172] on link "Bills and Payments" at bounding box center [599, 171] width 136 height 33
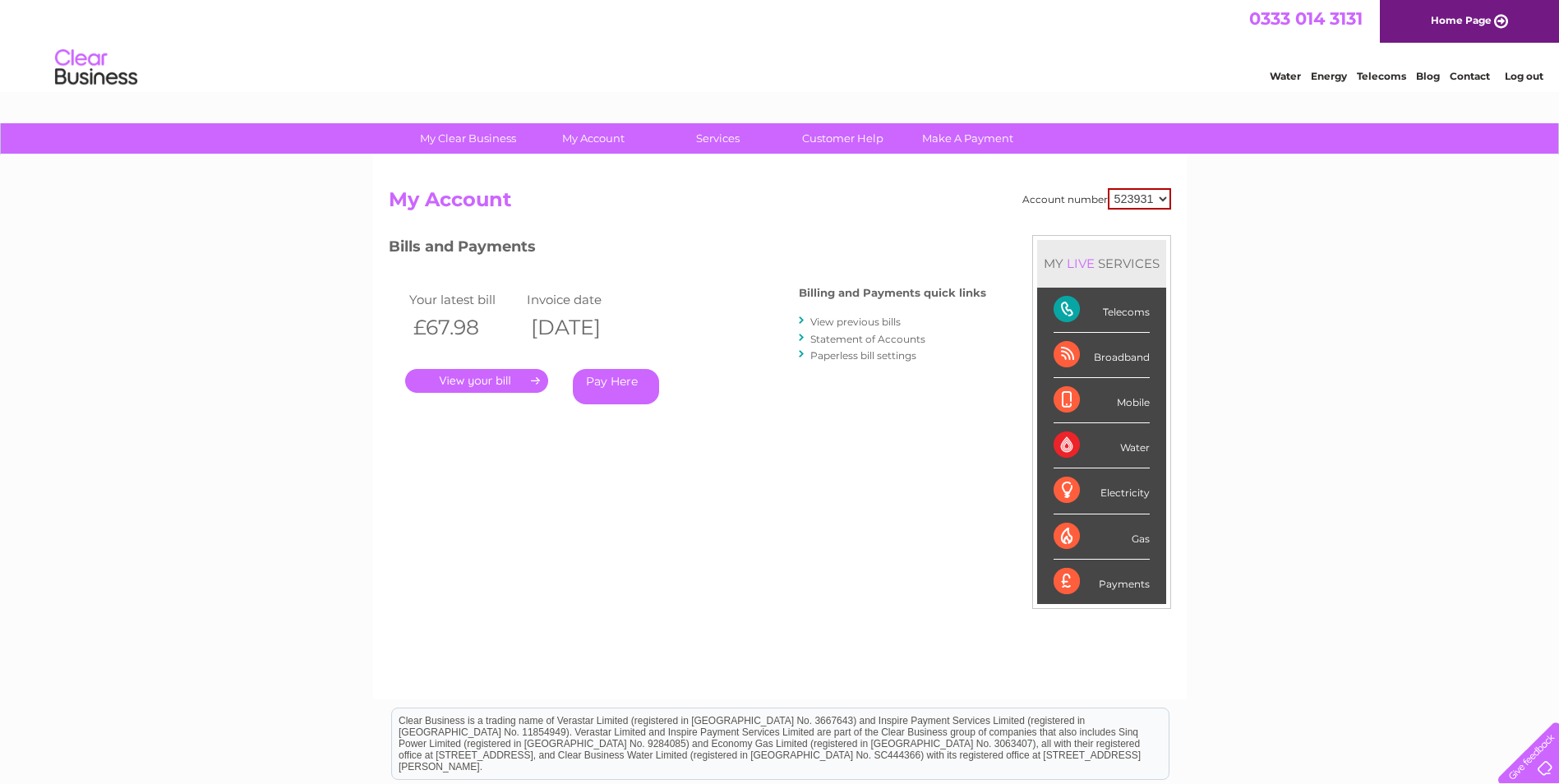
click at [840, 318] on link "View previous bills" at bounding box center [855, 321] width 91 height 13
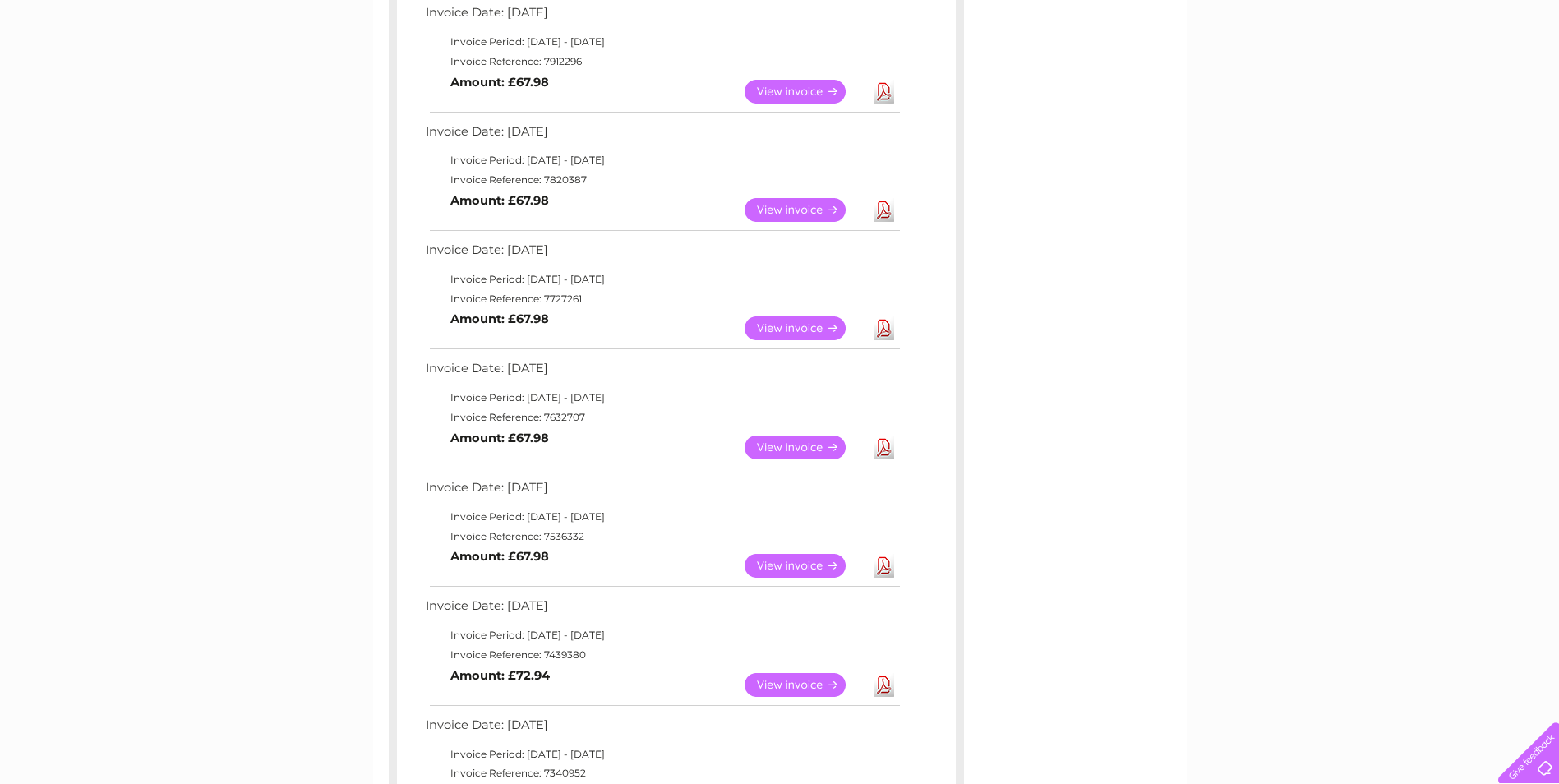
scroll to position [657, 0]
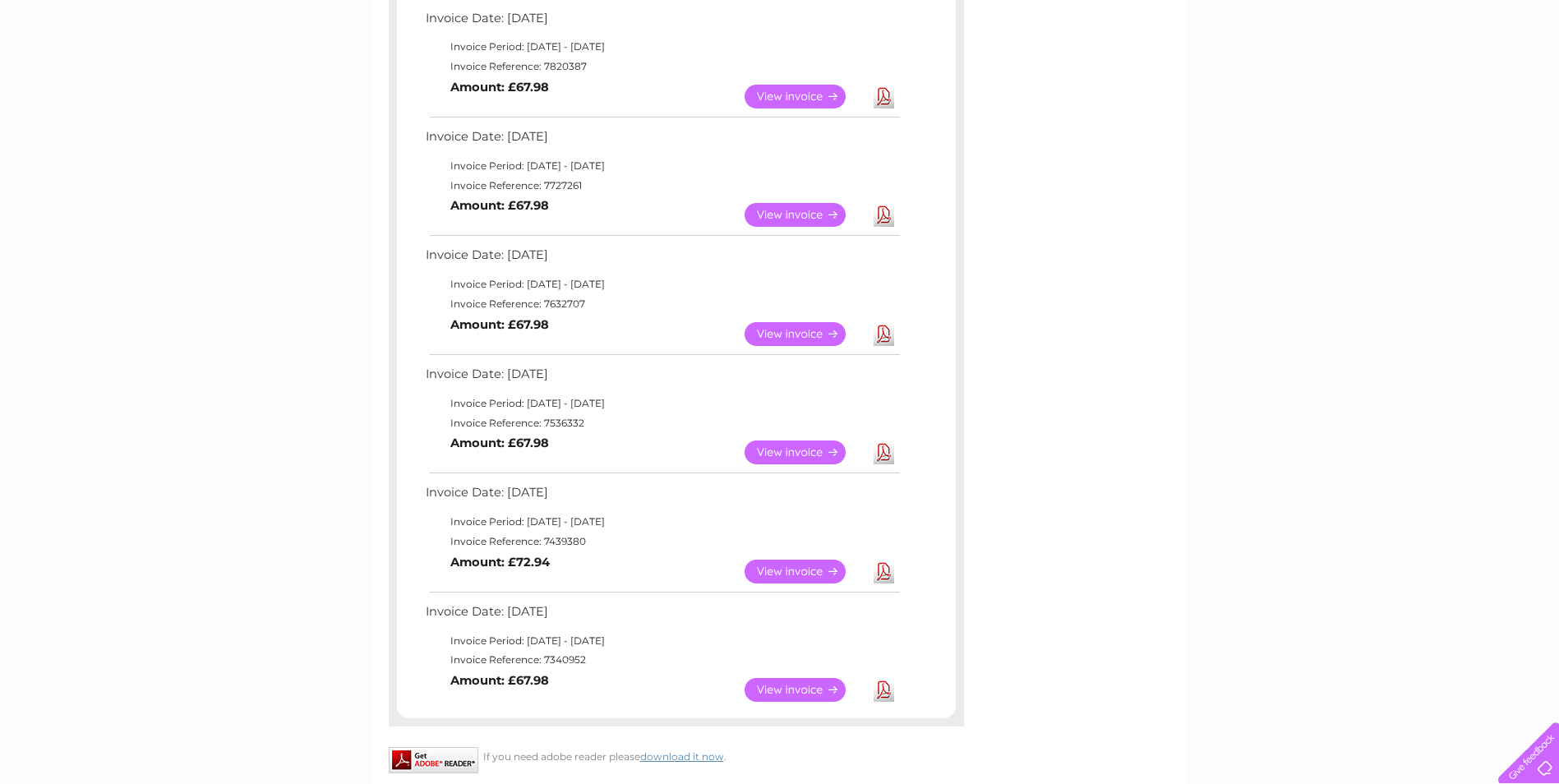
click at [774, 572] on link "View" at bounding box center [805, 572] width 121 height 24
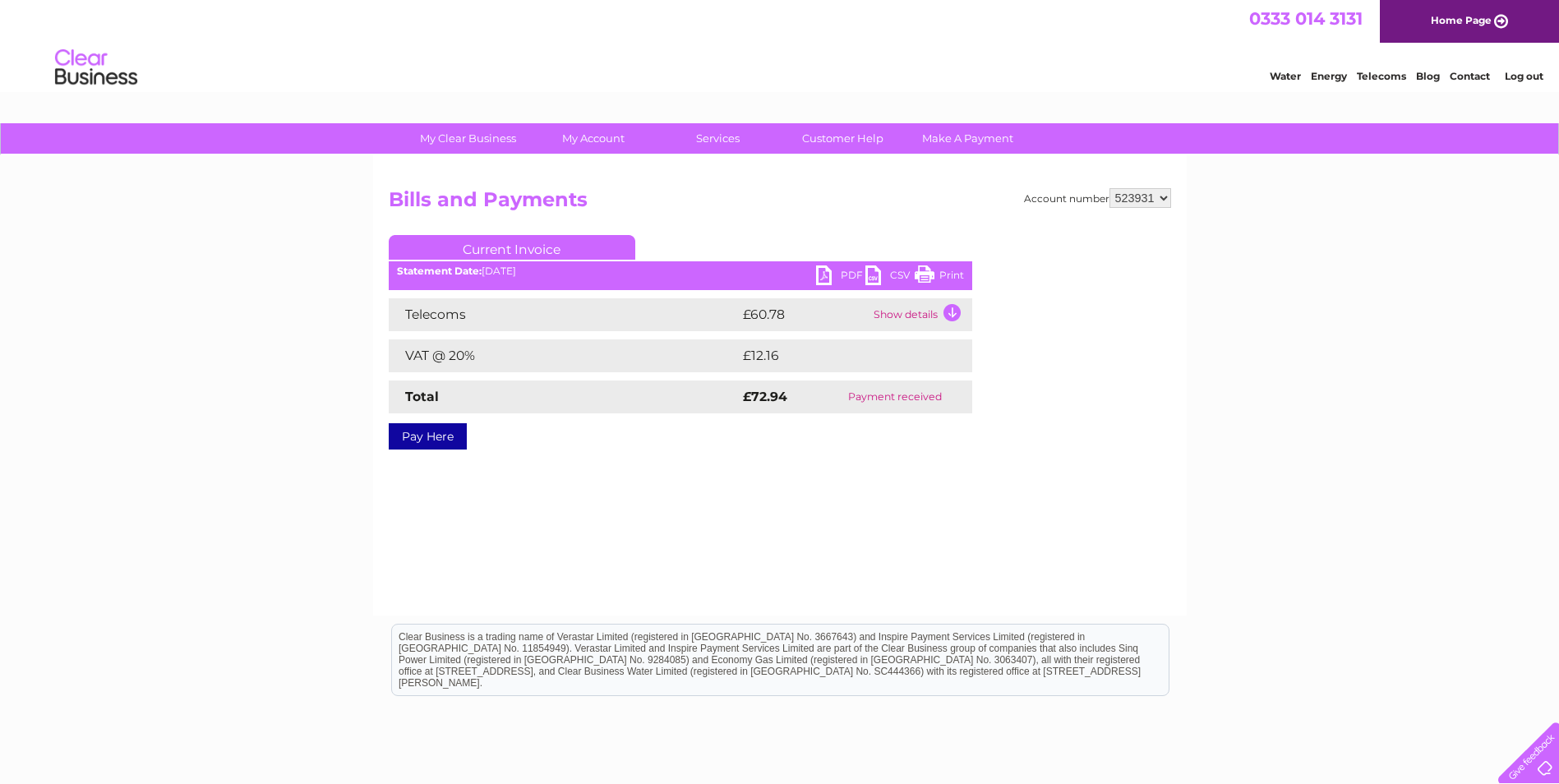
click at [819, 277] on link "PDF" at bounding box center [840, 277] width 50 height 24
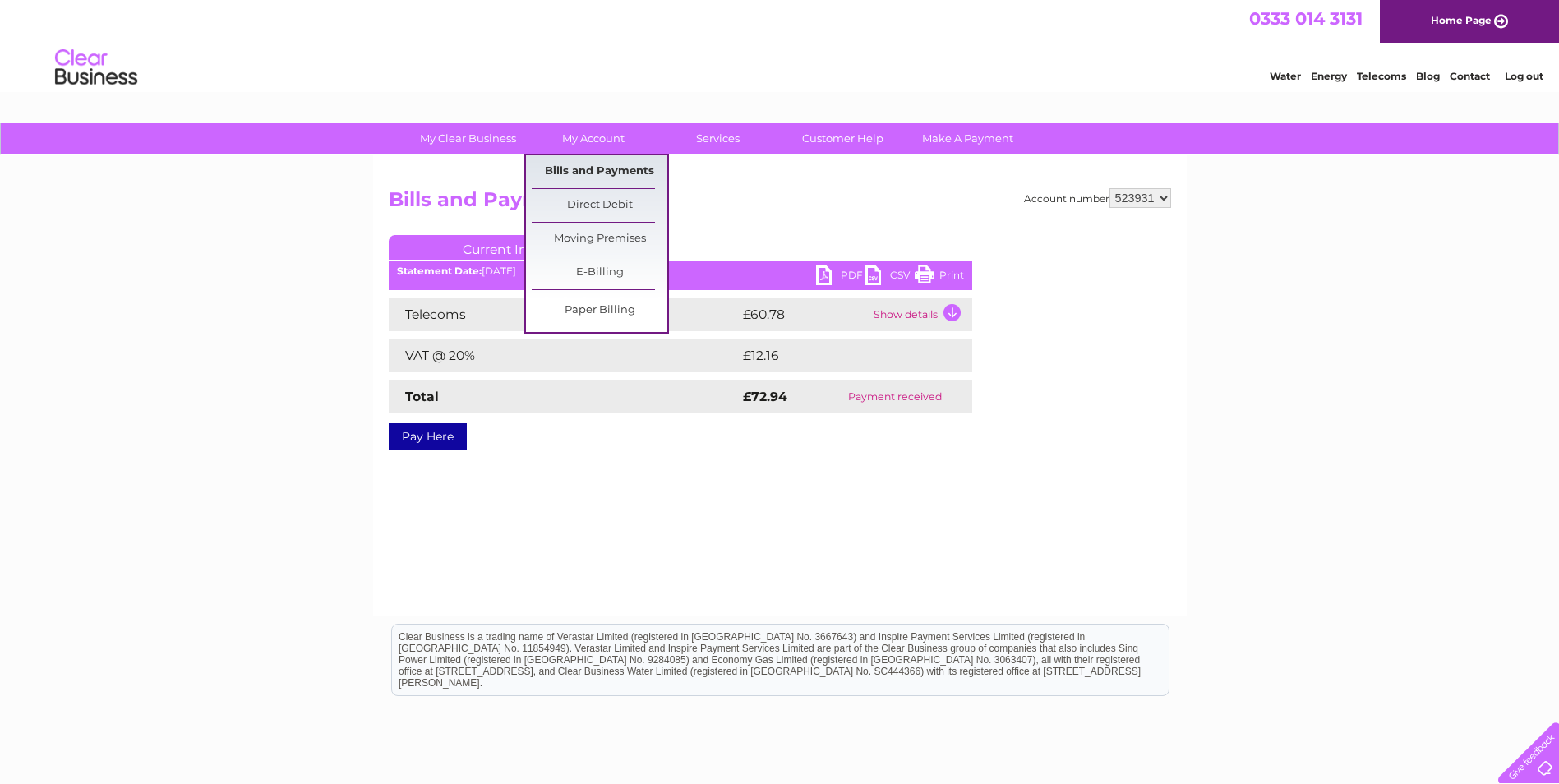
click at [573, 172] on link "Bills and Payments" at bounding box center [599, 171] width 136 height 33
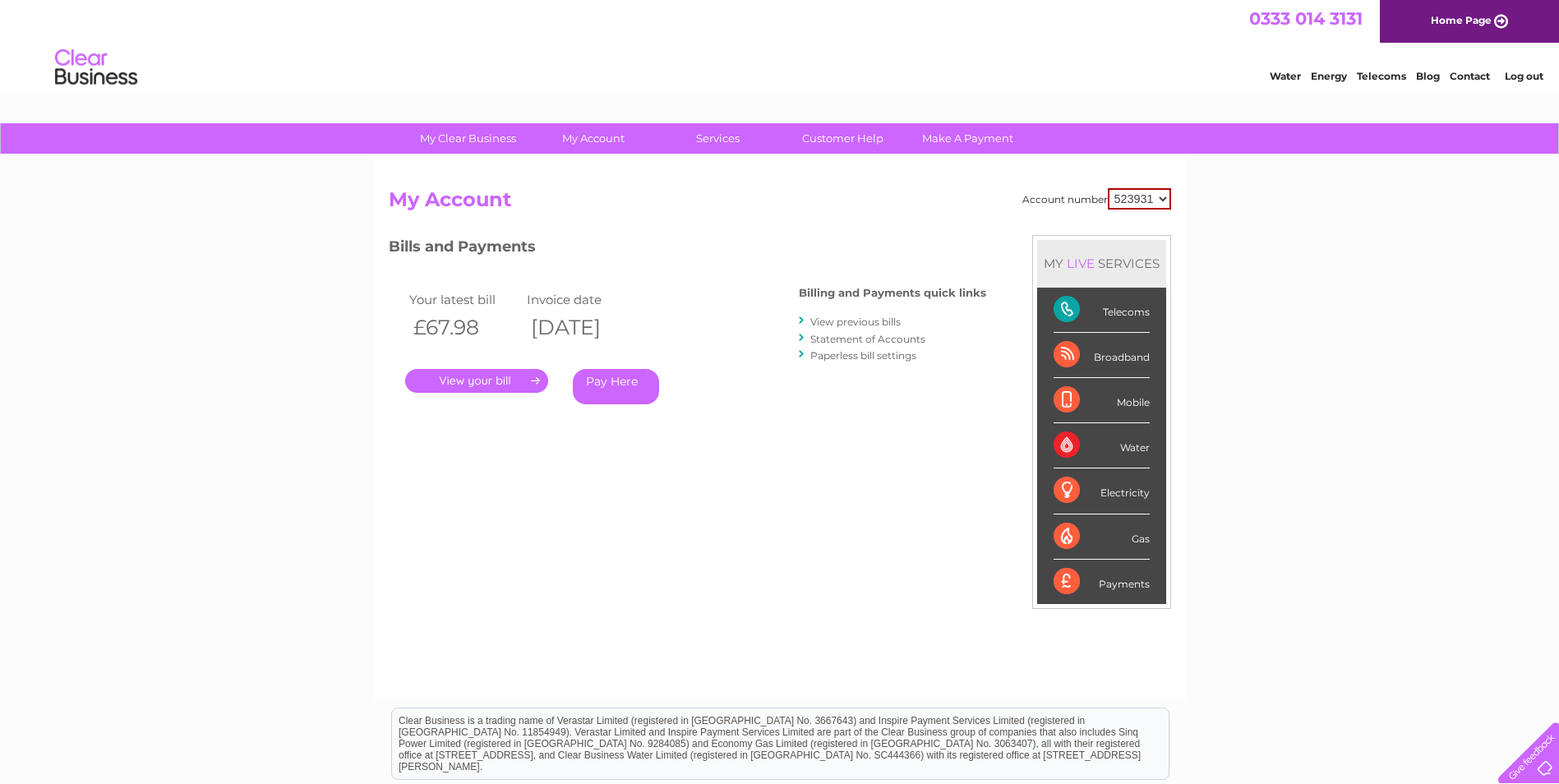
click at [852, 322] on link "View previous bills" at bounding box center [855, 321] width 91 height 13
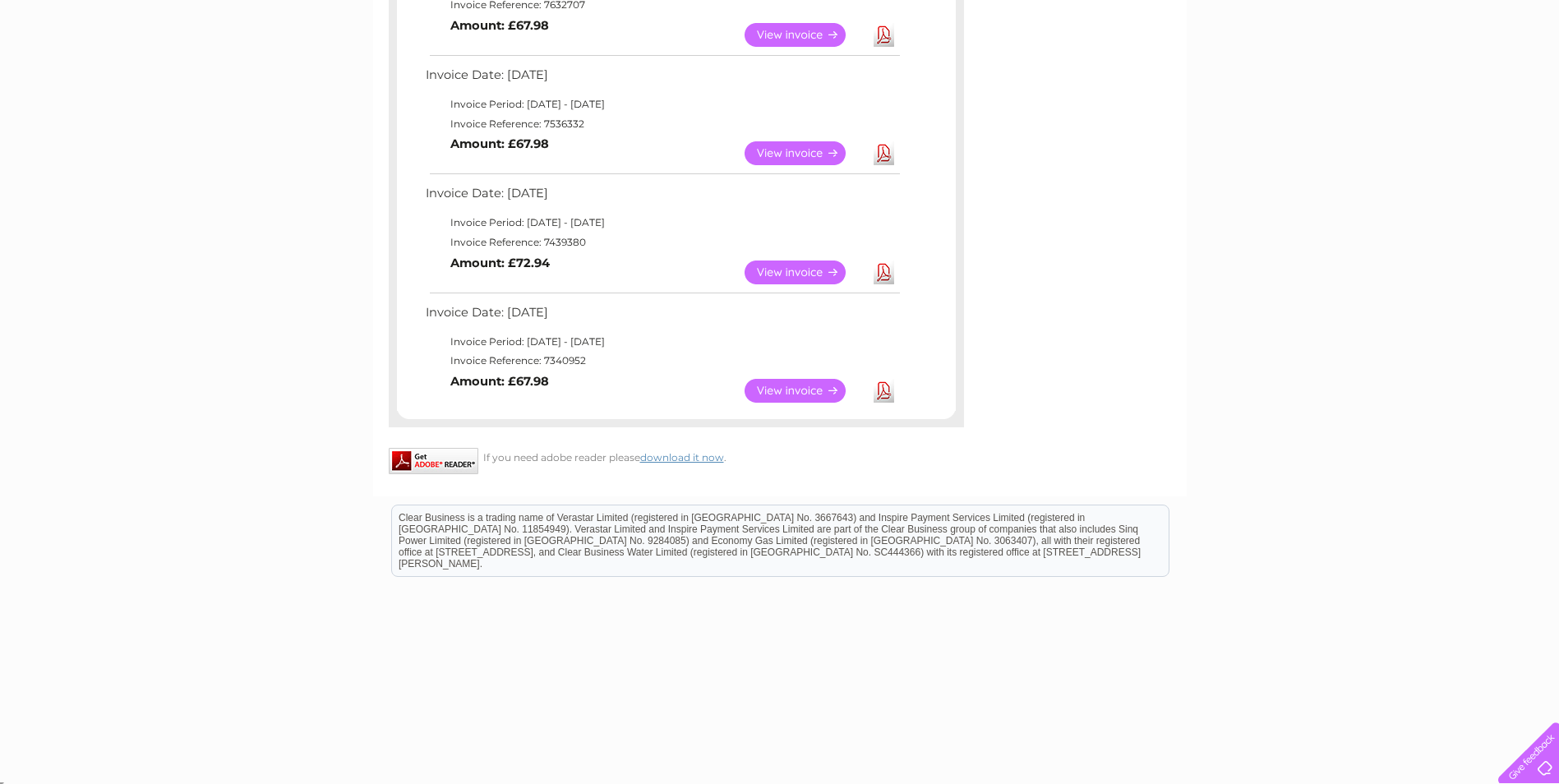
scroll to position [962, 0]
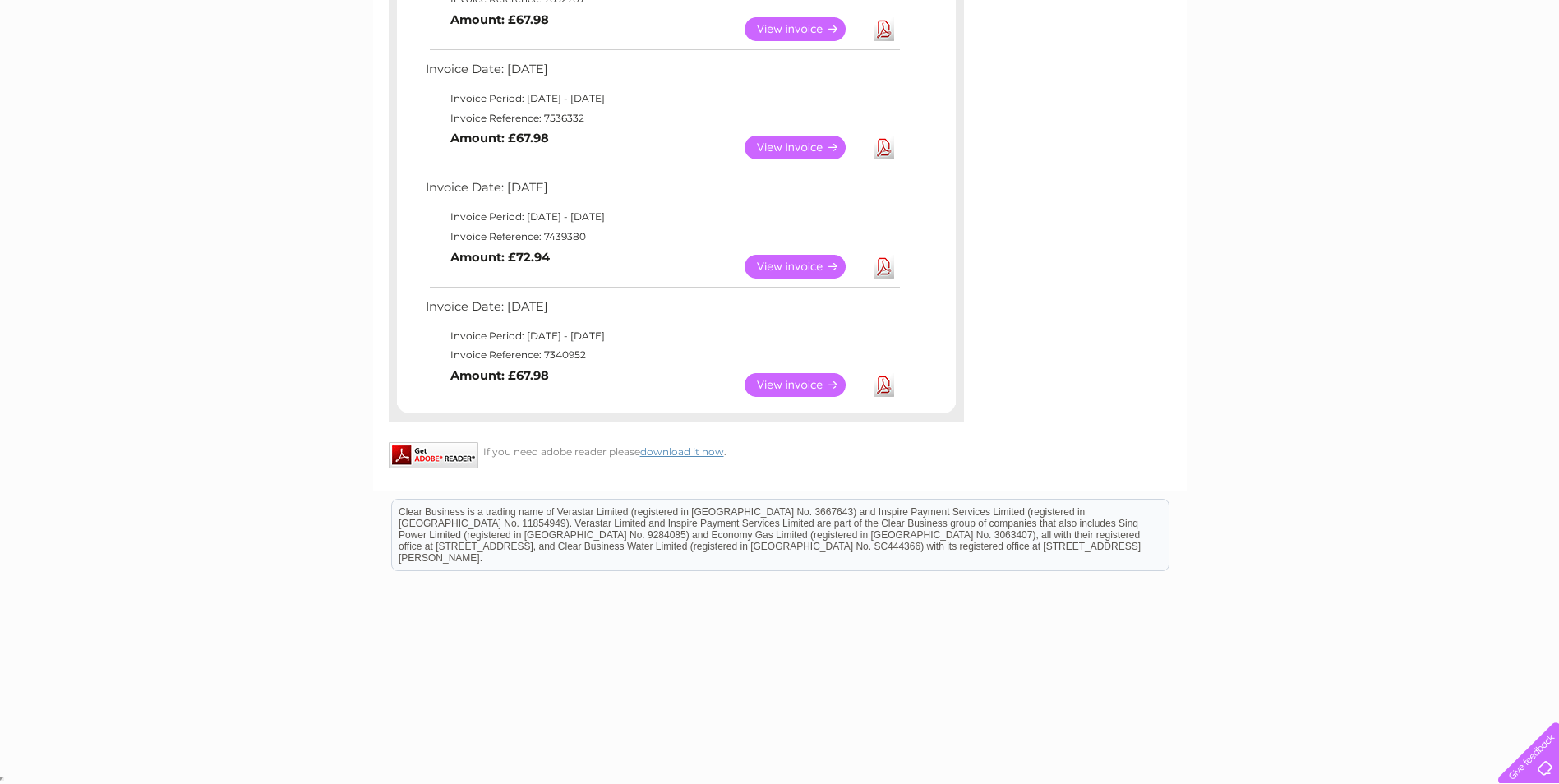
click at [787, 384] on link "View" at bounding box center [805, 384] width 121 height 24
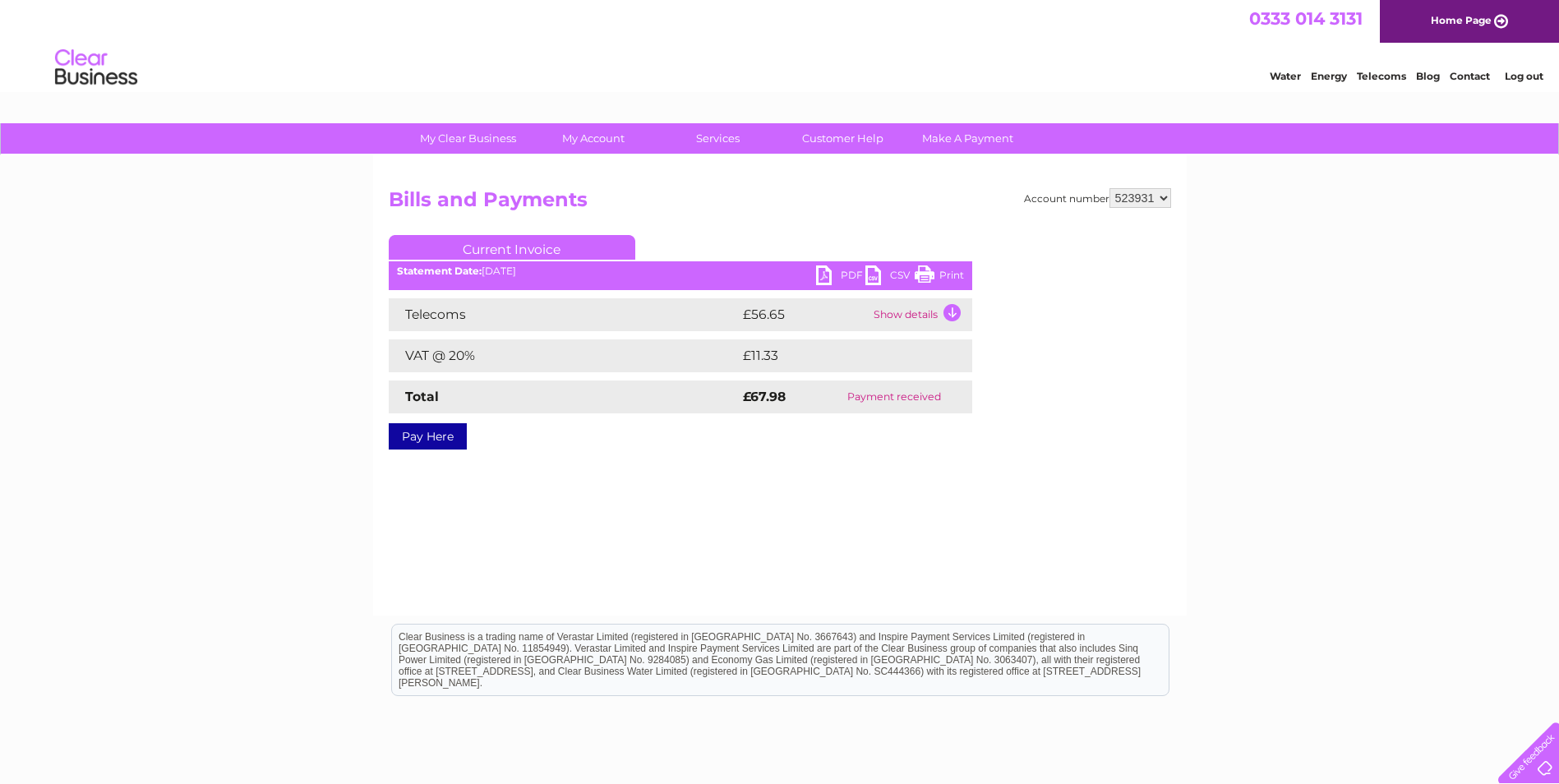
click at [826, 276] on link "PDF" at bounding box center [840, 277] width 50 height 24
